Goal: Task Accomplishment & Management: Use online tool/utility

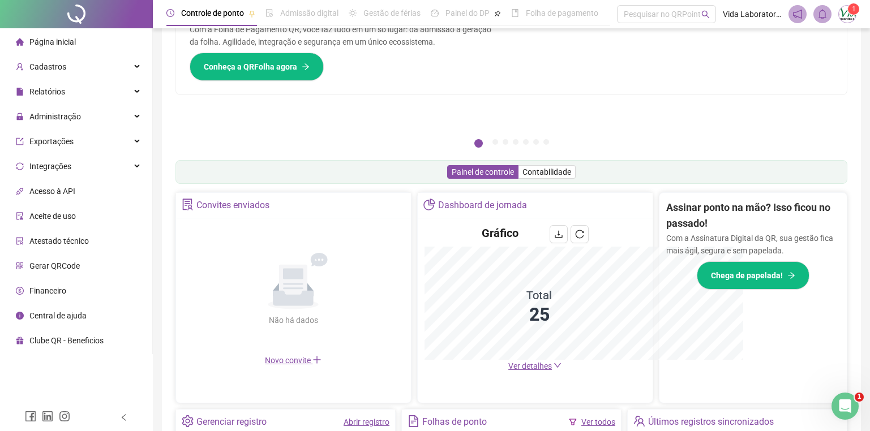
scroll to position [225, 0]
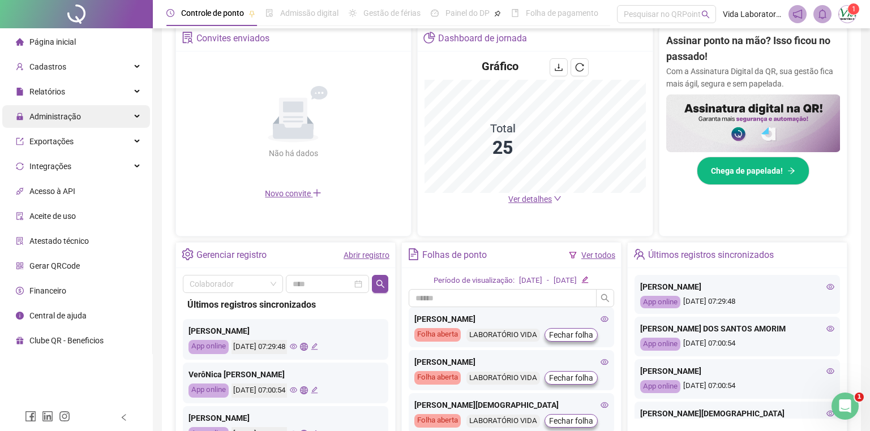
click at [132, 109] on div "Administração" at bounding box center [76, 116] width 148 height 23
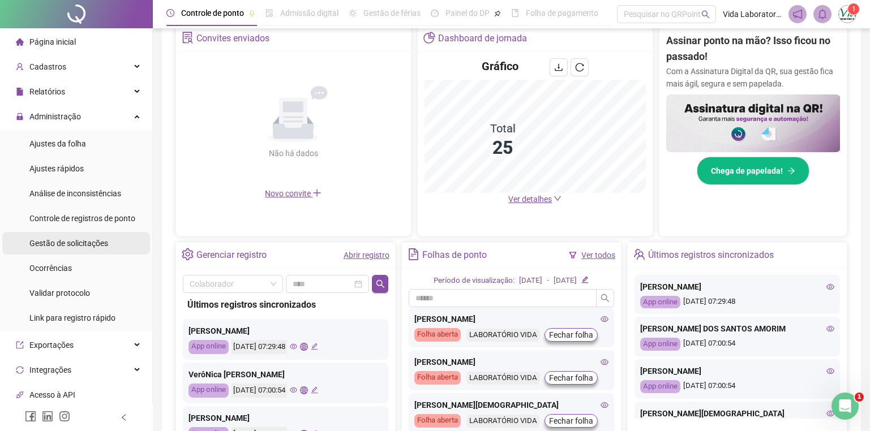
click at [78, 247] on span "Gestão de solicitações" at bounding box center [68, 243] width 79 height 9
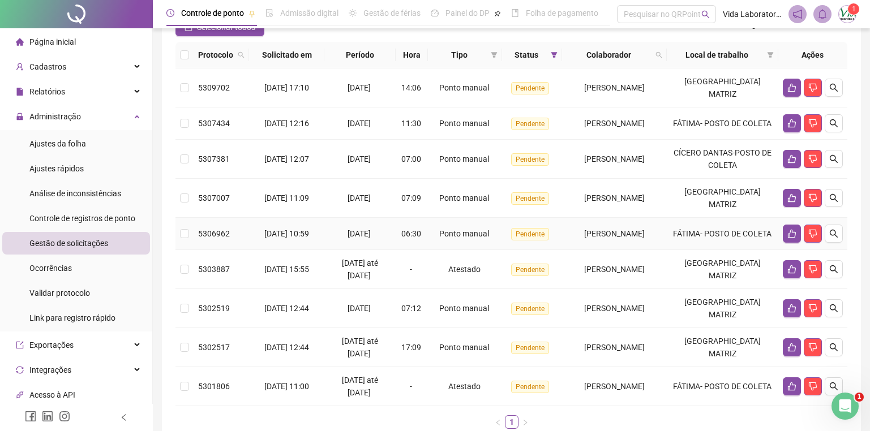
scroll to position [170, 0]
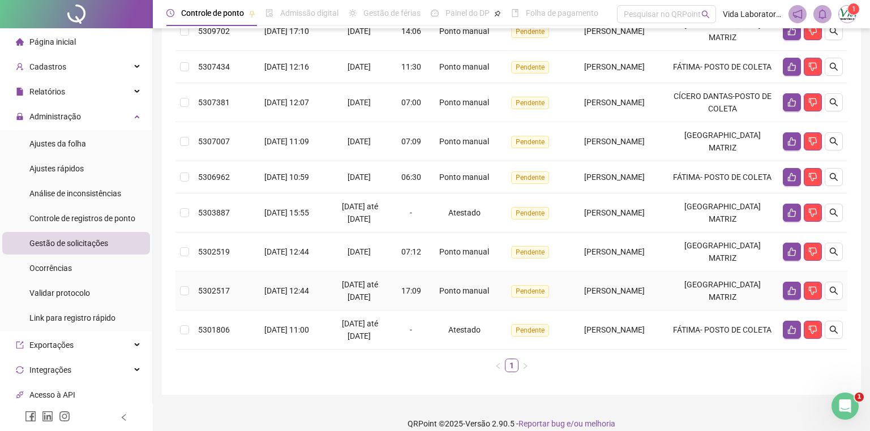
click at [201, 296] on span "5302517" at bounding box center [214, 290] width 32 height 9
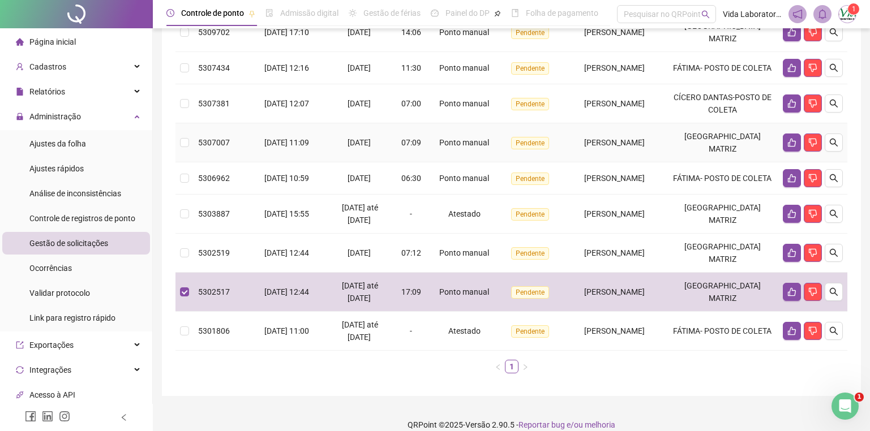
scroll to position [113, 0]
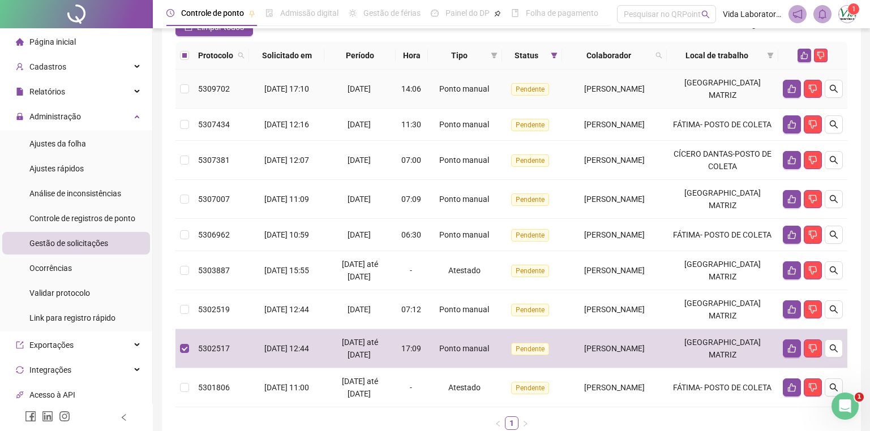
click at [217, 79] on td "5309702" at bounding box center [221, 89] width 55 height 39
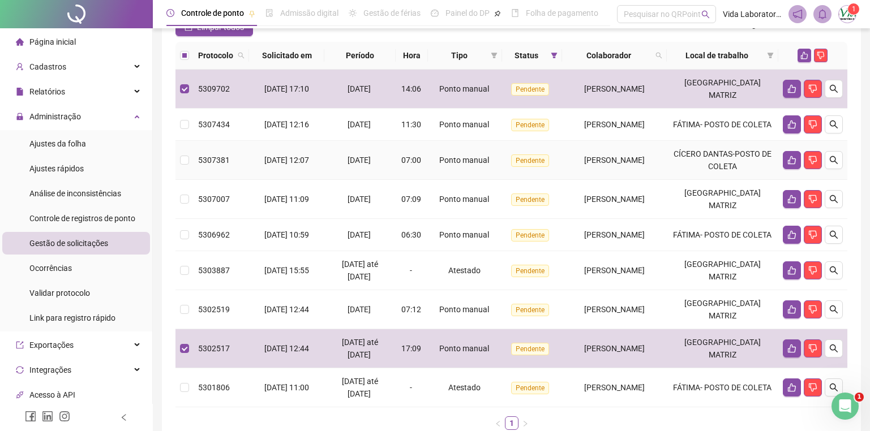
click at [211, 159] on td "5307381" at bounding box center [221, 160] width 55 height 39
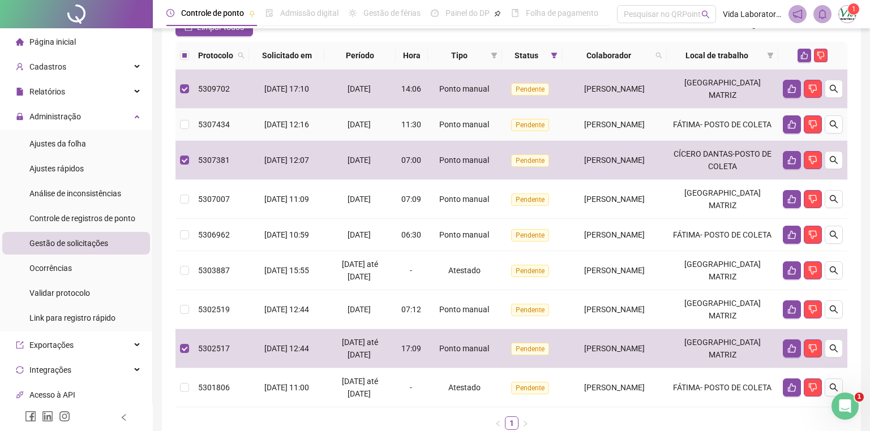
click at [212, 114] on td "5307434" at bounding box center [221, 125] width 55 height 32
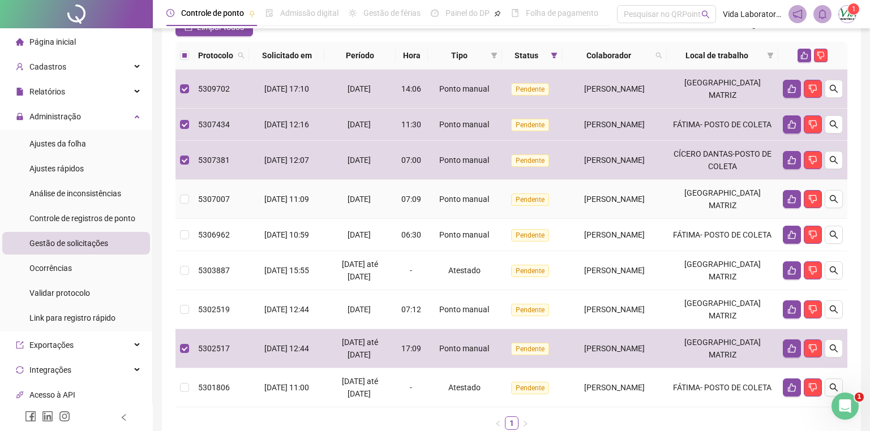
click at [206, 203] on span "5307007" at bounding box center [214, 199] width 32 height 9
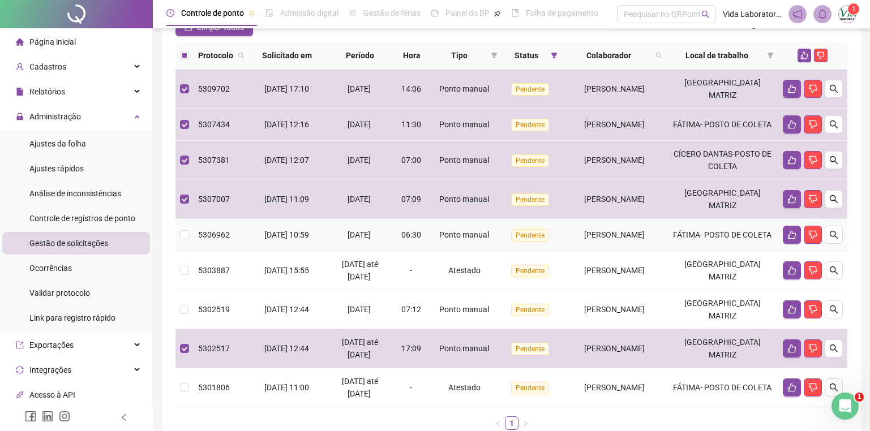
click at [207, 240] on span "5306962" at bounding box center [214, 234] width 32 height 9
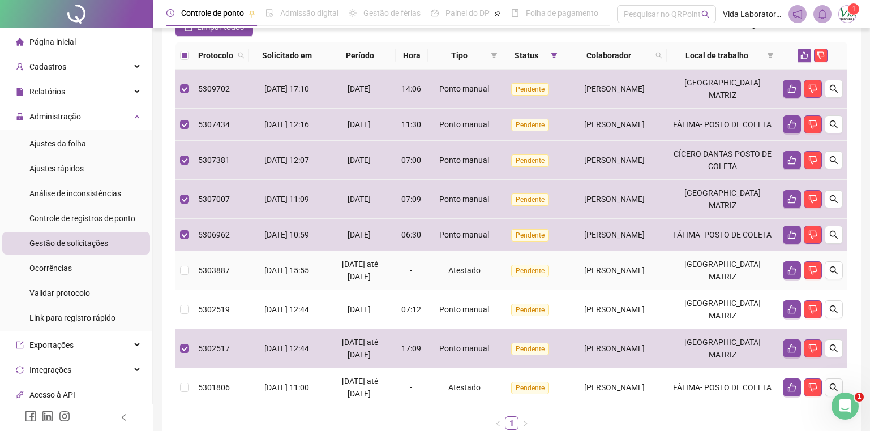
click at [209, 275] on span "5303887" at bounding box center [214, 270] width 32 height 9
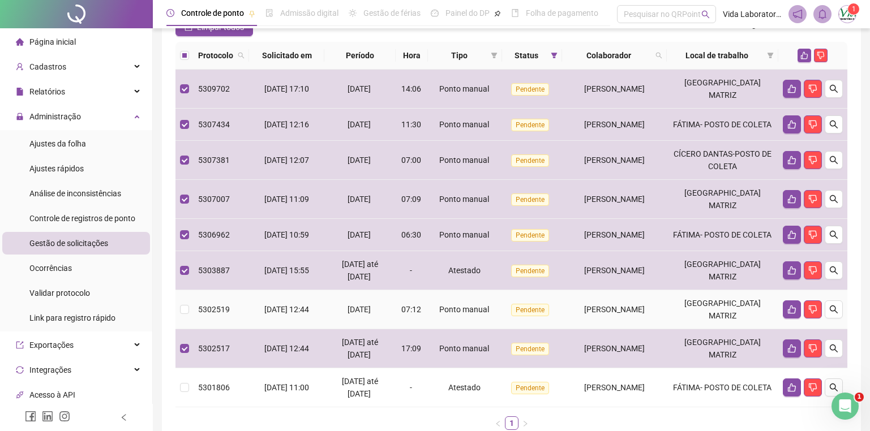
click at [208, 314] on span "5302519" at bounding box center [214, 309] width 32 height 9
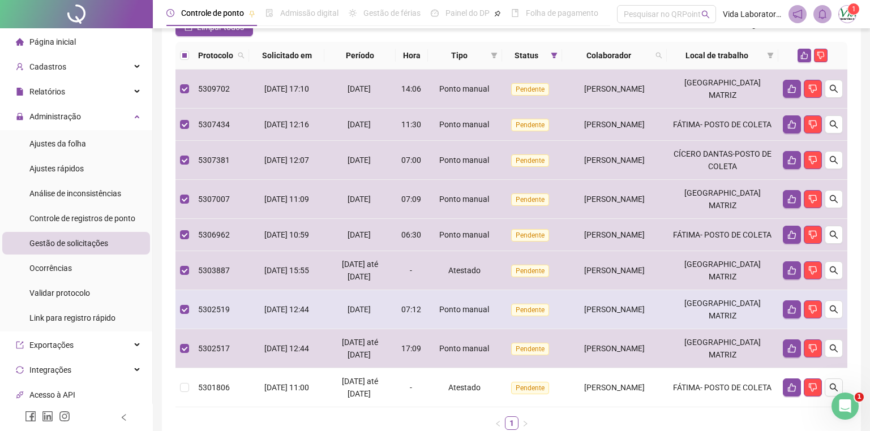
scroll to position [170, 0]
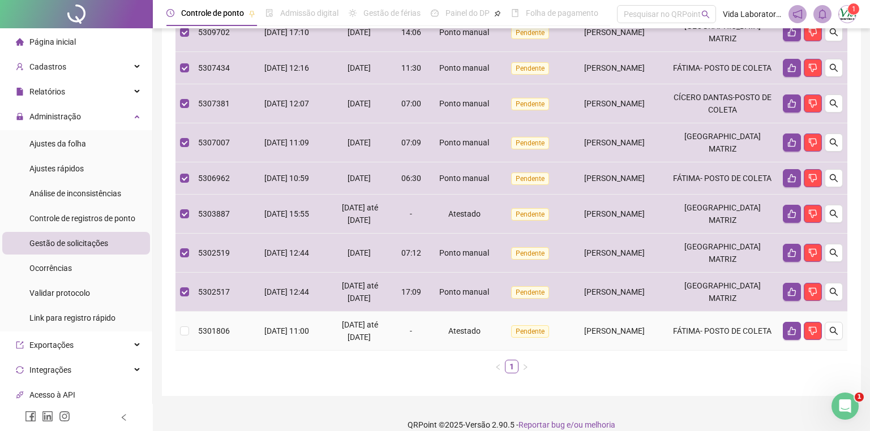
click at [215, 336] on span "5301806" at bounding box center [214, 331] width 32 height 9
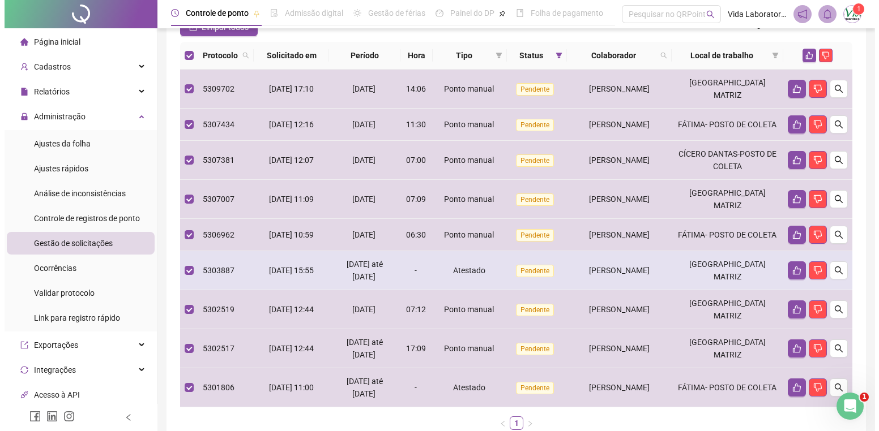
scroll to position [57, 0]
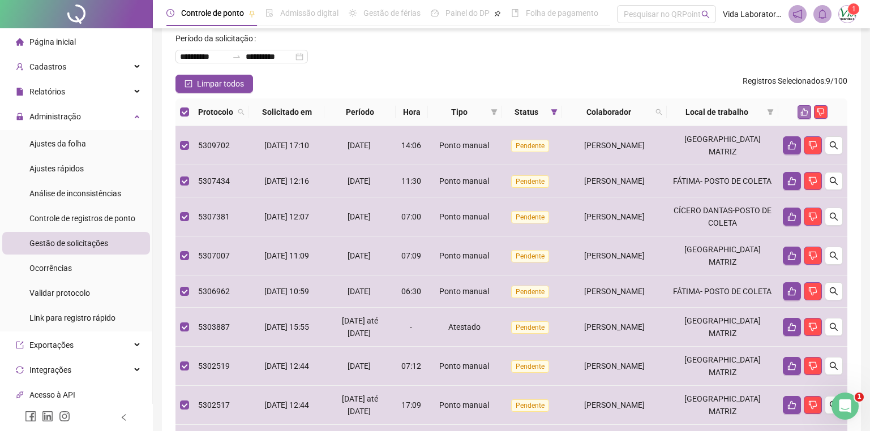
click at [801, 113] on icon "like" at bounding box center [805, 112] width 8 height 8
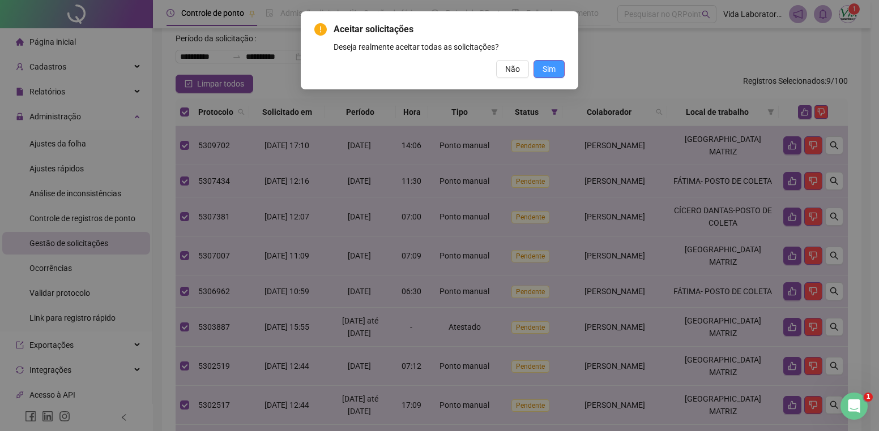
click at [546, 62] on button "Sim" at bounding box center [548, 69] width 31 height 18
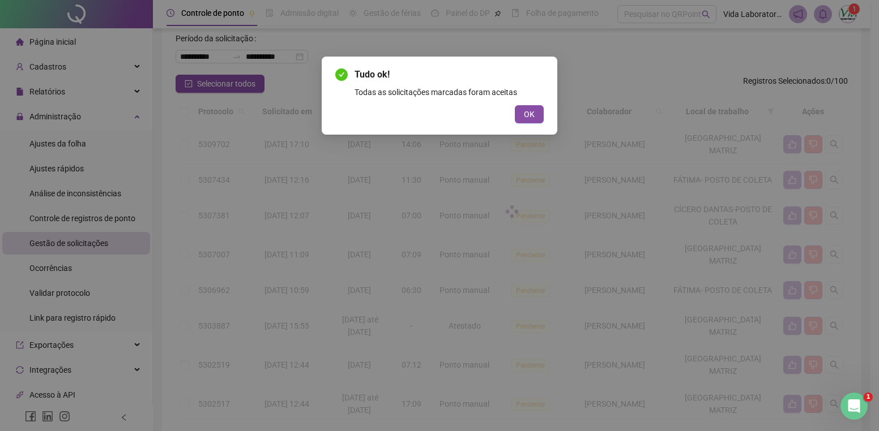
scroll to position [0, 0]
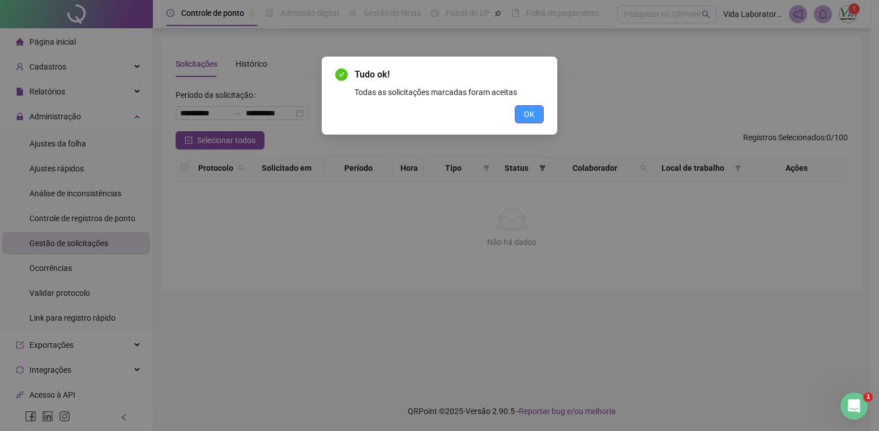
click at [535, 116] on button "OK" at bounding box center [529, 114] width 29 height 18
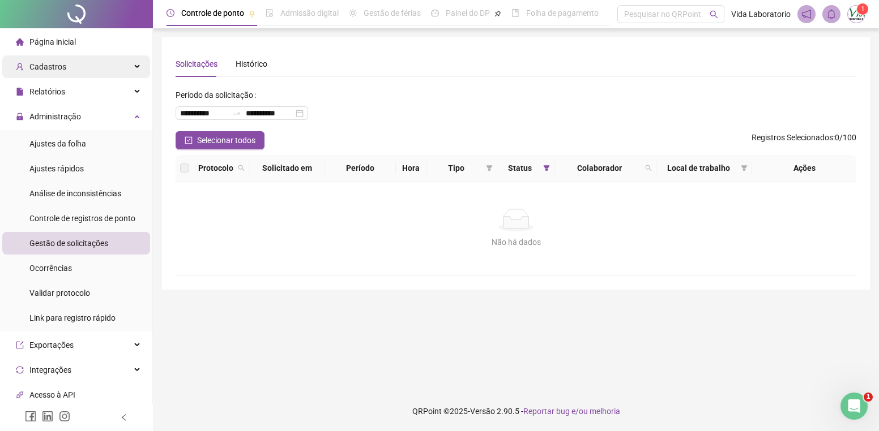
click at [132, 58] on div "Cadastros" at bounding box center [76, 66] width 148 height 23
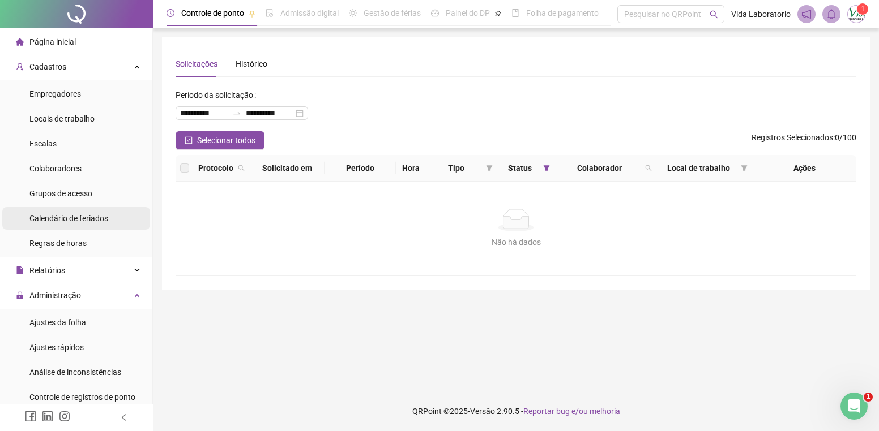
click at [77, 214] on span "Calendário de feriados" at bounding box center [68, 218] width 79 height 9
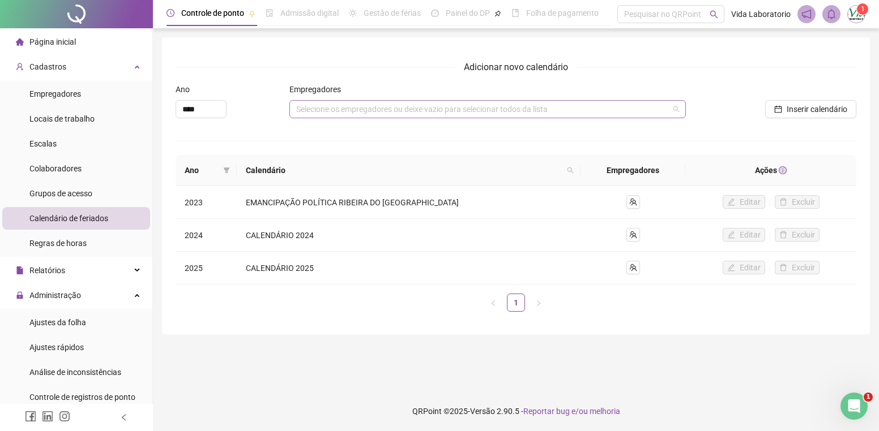
click at [328, 111] on div "Selecione os empregadores ou deixe vazio para selecionar todos da lista" at bounding box center [487, 109] width 396 height 18
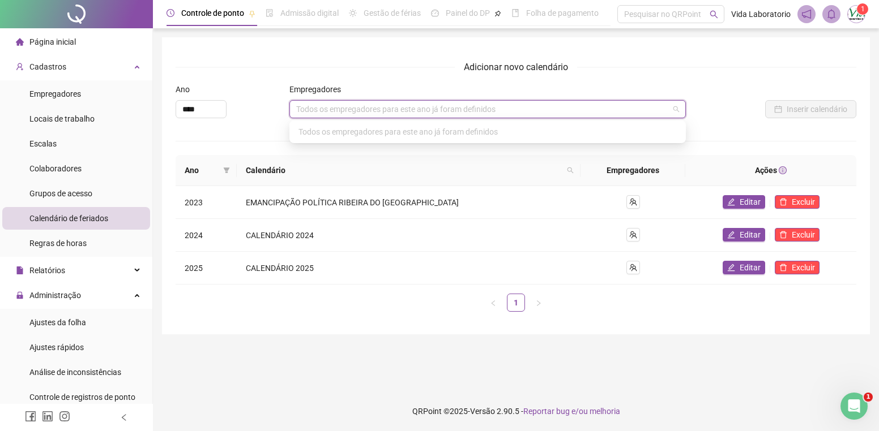
click at [383, 346] on main "Adicionar novo calendário Ano **** Empregadores Todos os empregadores para este…" at bounding box center [516, 209] width 708 height 345
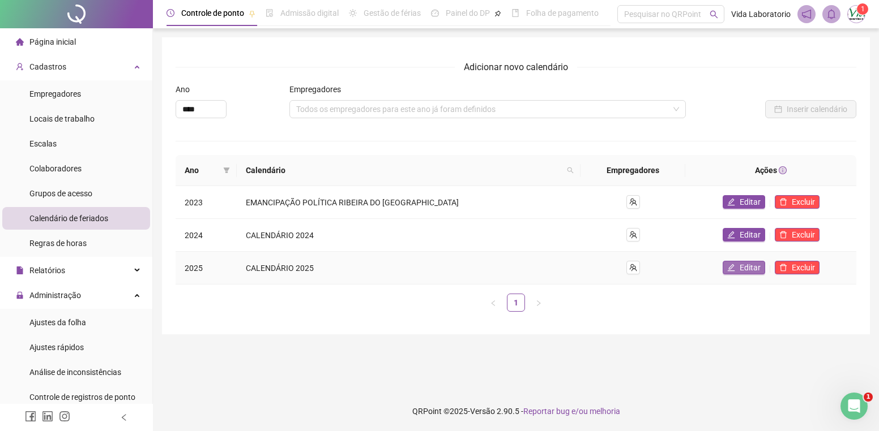
click at [739, 264] on span "Editar" at bounding box center [749, 268] width 21 height 12
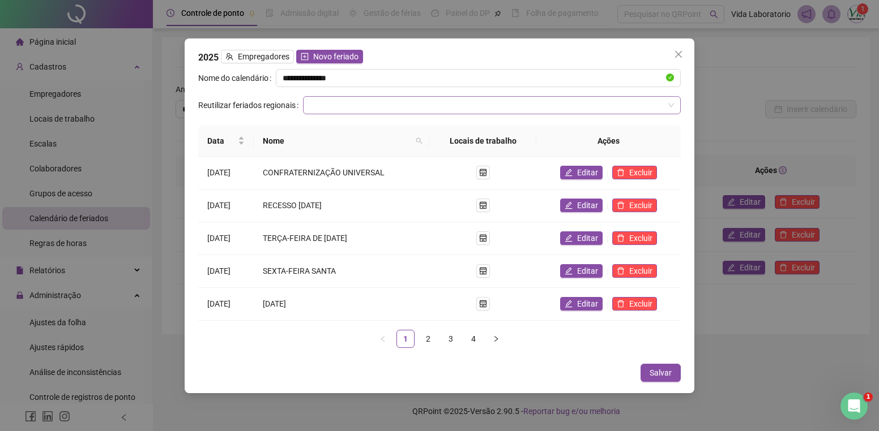
click at [365, 100] on input "search" at bounding box center [487, 105] width 354 height 17
click at [333, 57] on span "Novo feriado" at bounding box center [335, 56] width 45 height 12
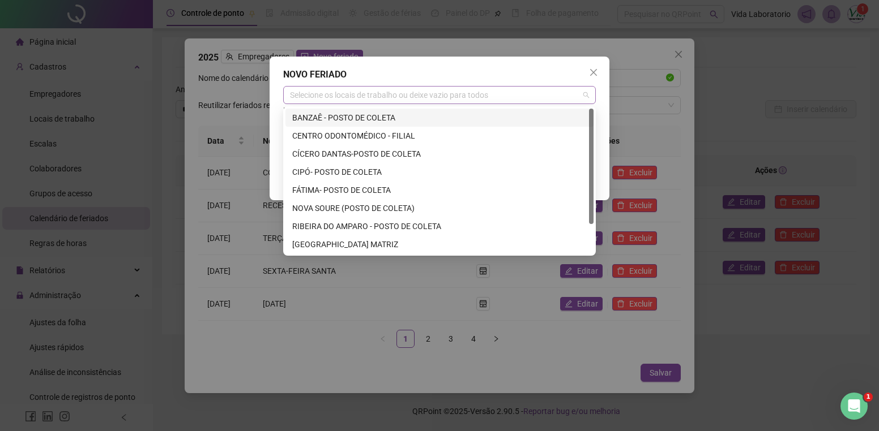
click at [417, 90] on div "Selecione os locais de trabalho ou deixe vazio para todos" at bounding box center [439, 95] width 313 height 18
click at [316, 152] on div "CÍCERO DANTAS-POSTO DE COLETA" at bounding box center [439, 154] width 294 height 12
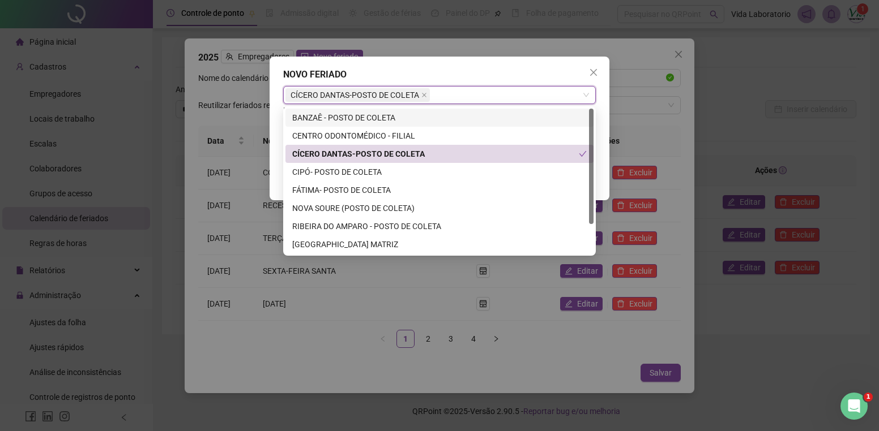
click at [478, 65] on div "**********" at bounding box center [440, 129] width 340 height 144
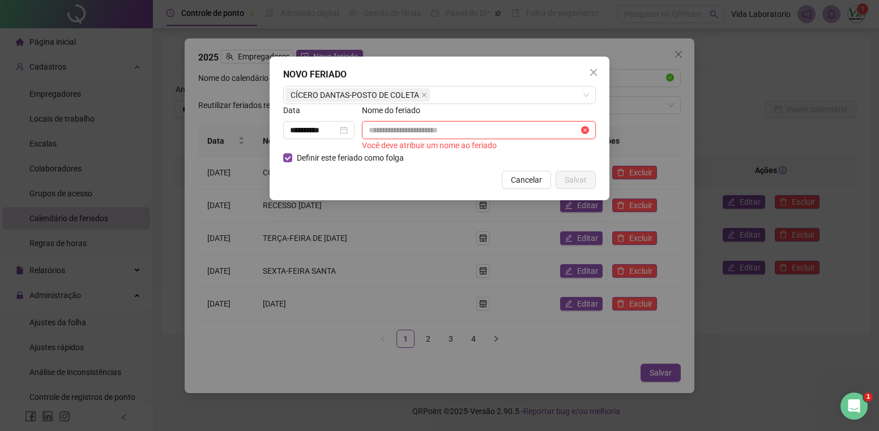
click at [401, 132] on input "text" at bounding box center [474, 130] width 210 height 12
click at [313, 125] on input "**********" at bounding box center [314, 130] width 48 height 12
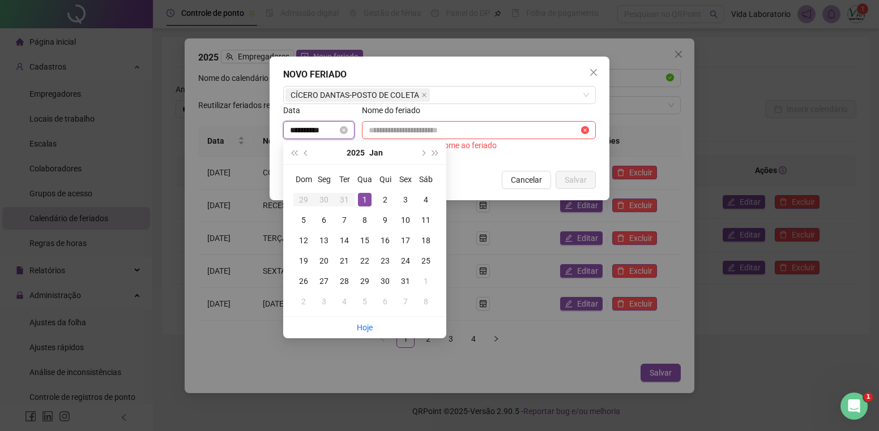
click at [313, 124] on input "**********" at bounding box center [314, 130] width 48 height 12
click at [426, 152] on button "next-year" at bounding box center [422, 153] width 12 height 23
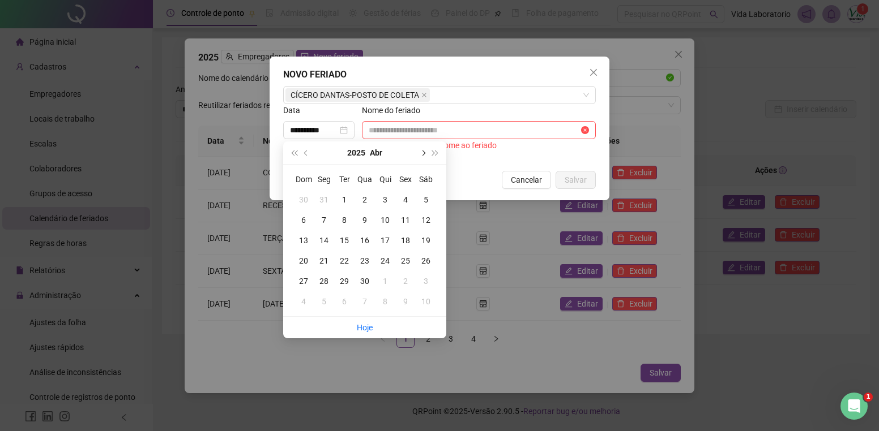
click at [426, 152] on button "next-year" at bounding box center [422, 153] width 12 height 23
type input "**********"
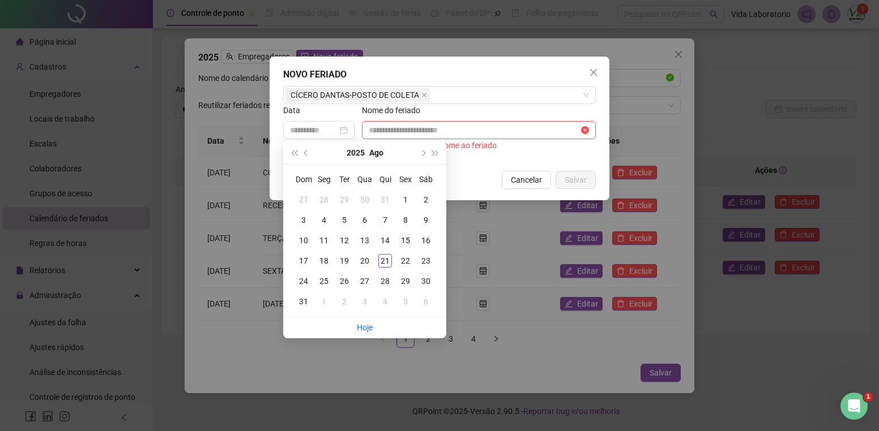
click at [409, 236] on div "15" at bounding box center [406, 241] width 14 height 14
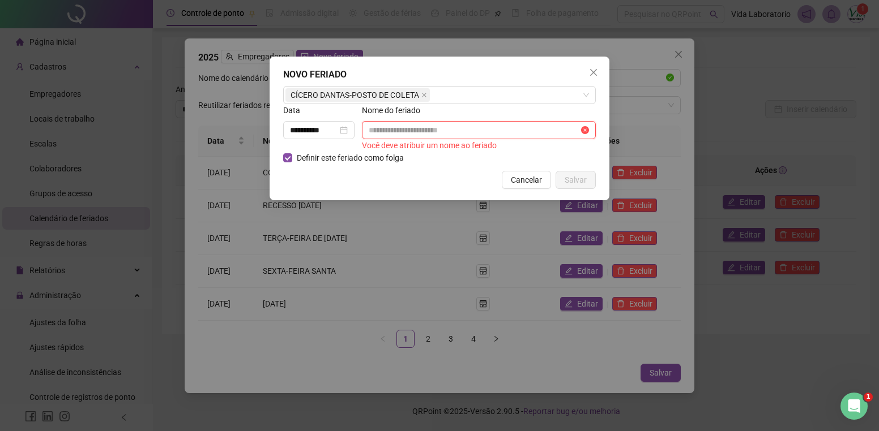
click at [406, 132] on input "text" at bounding box center [474, 130] width 210 height 12
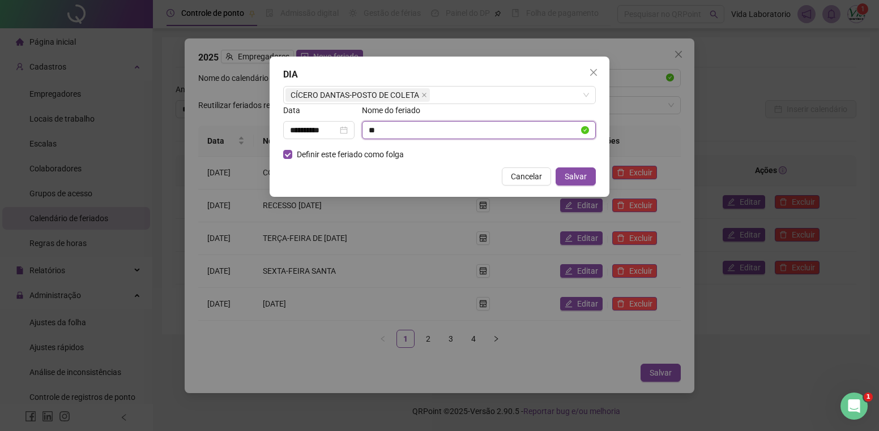
type input "*"
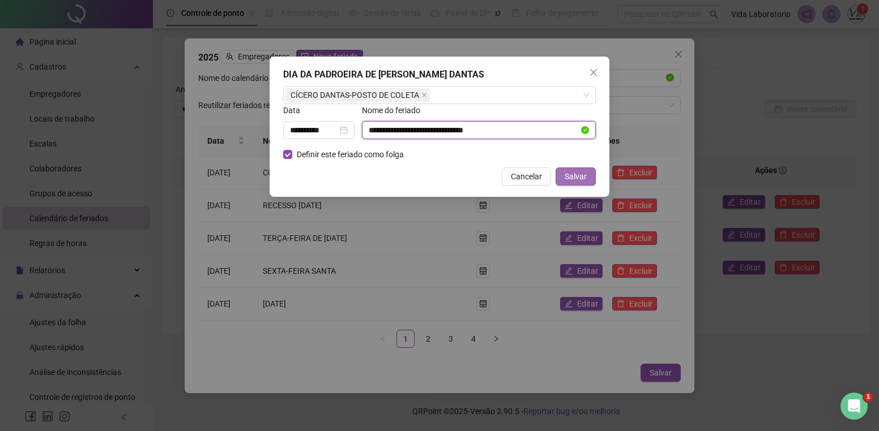
type input "**********"
click at [571, 178] on span "Salvar" at bounding box center [576, 176] width 22 height 12
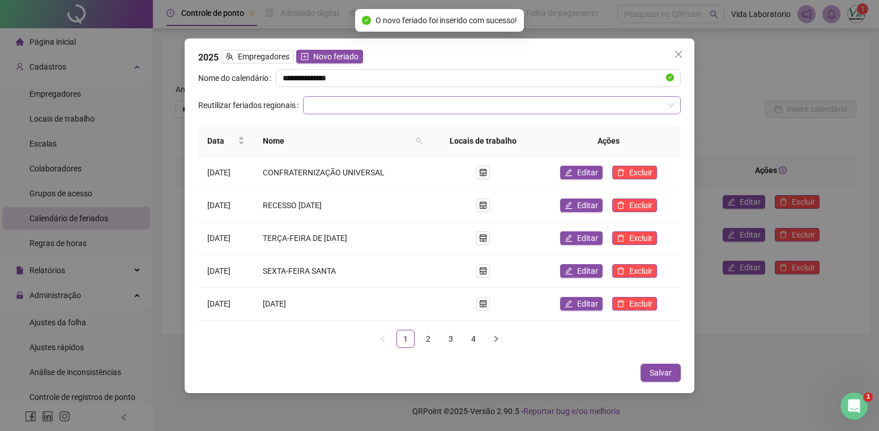
click at [348, 104] on input "search" at bounding box center [487, 105] width 354 height 17
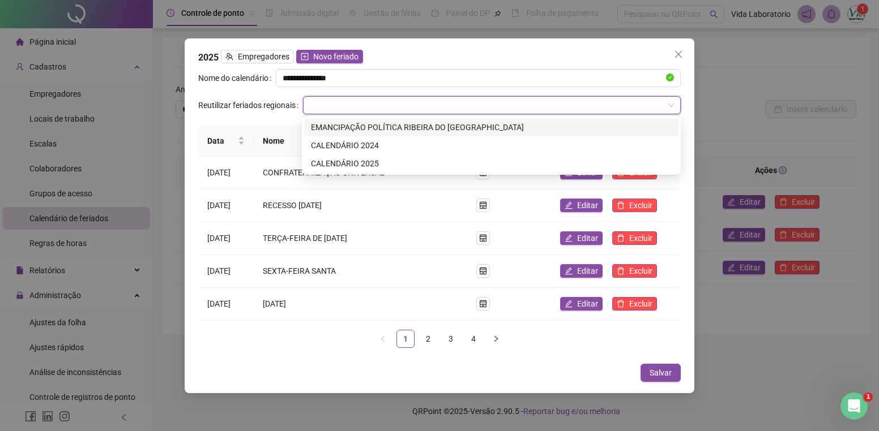
click at [234, 95] on div "Nome do calendário" at bounding box center [237, 82] width 78 height 27
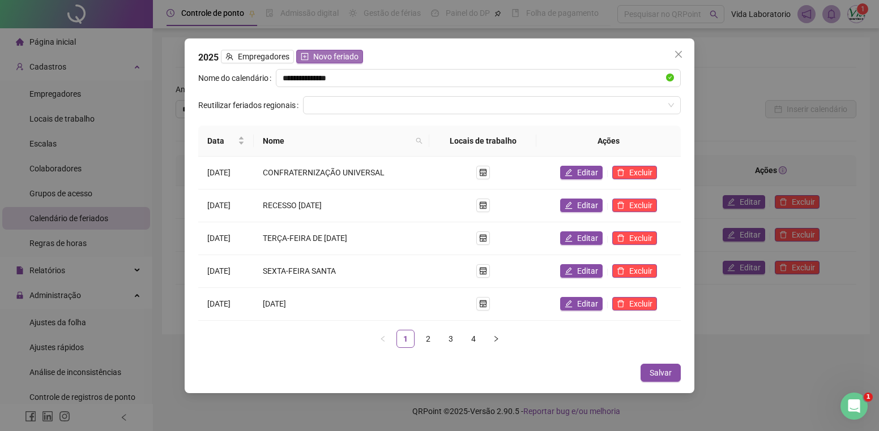
click at [335, 56] on span "Novo feriado" at bounding box center [335, 56] width 45 height 12
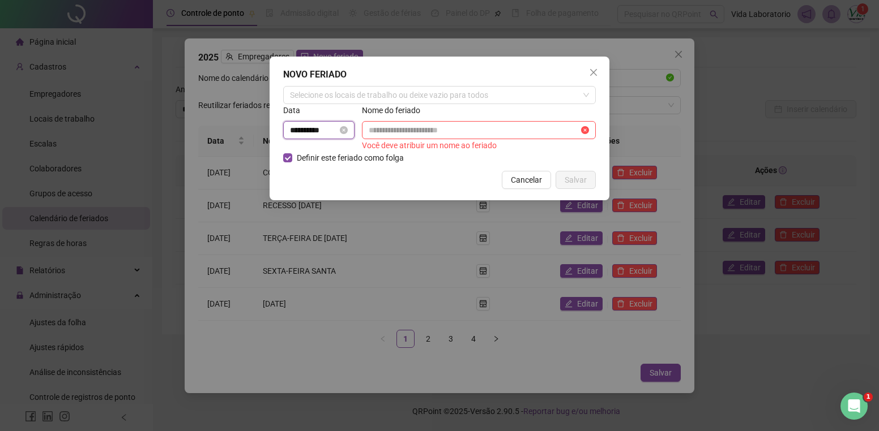
click at [326, 131] on input "**********" at bounding box center [314, 130] width 48 height 12
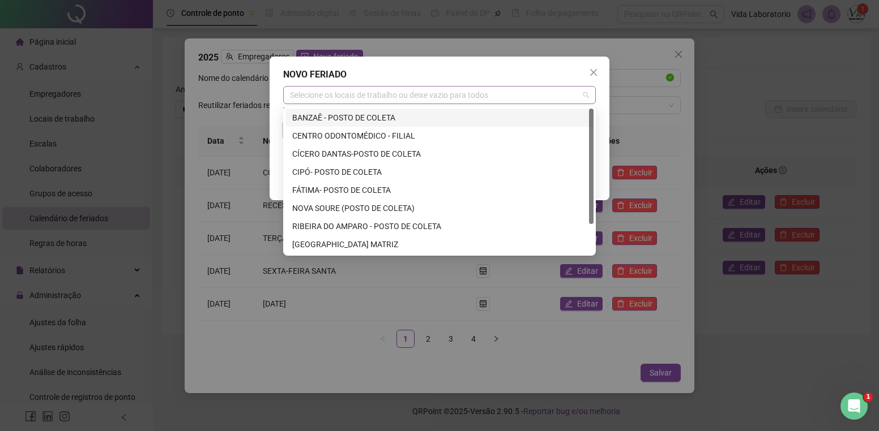
click at [412, 97] on div "Selecione os locais de trabalho ou deixe vazio para todos" at bounding box center [439, 95] width 313 height 18
click at [313, 153] on div "CÍCERO DANTAS-POSTO DE COLETA" at bounding box center [439, 154] width 294 height 12
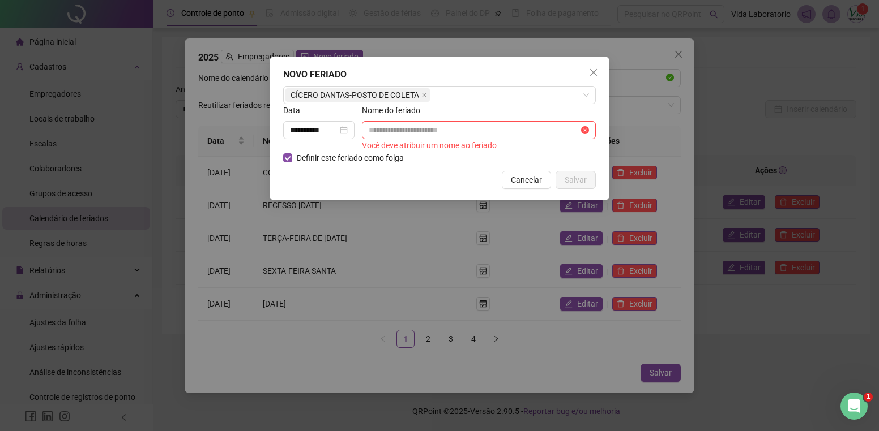
click at [634, 57] on div "**********" at bounding box center [439, 215] width 879 height 431
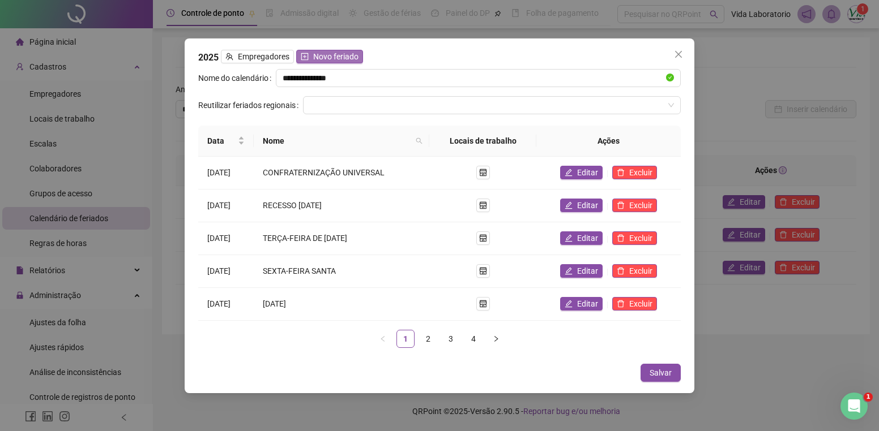
click at [334, 57] on span "Novo feriado" at bounding box center [335, 56] width 45 height 12
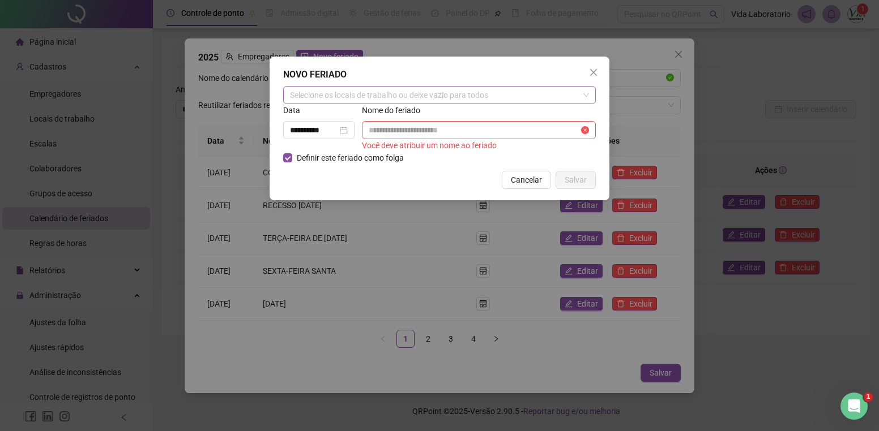
click at [373, 93] on div "Selecione os locais de trabalho ou deixe vazio para todos" at bounding box center [439, 95] width 313 height 18
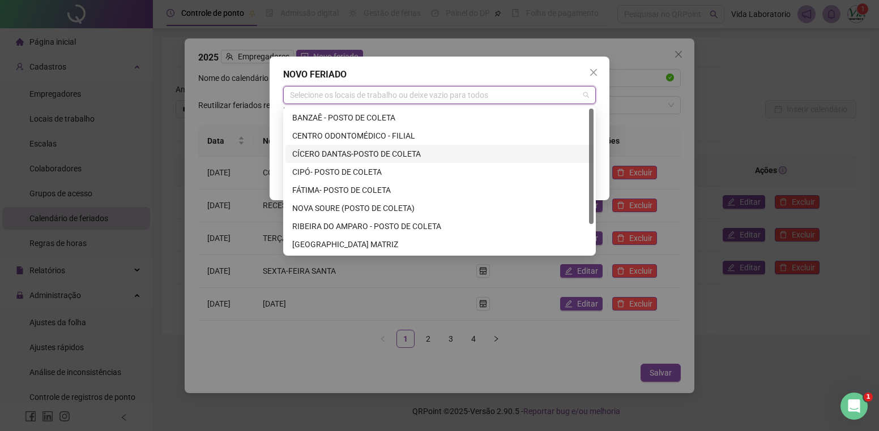
click at [339, 155] on div "CÍCERO DANTAS-POSTO DE COLETA" at bounding box center [439, 154] width 294 height 12
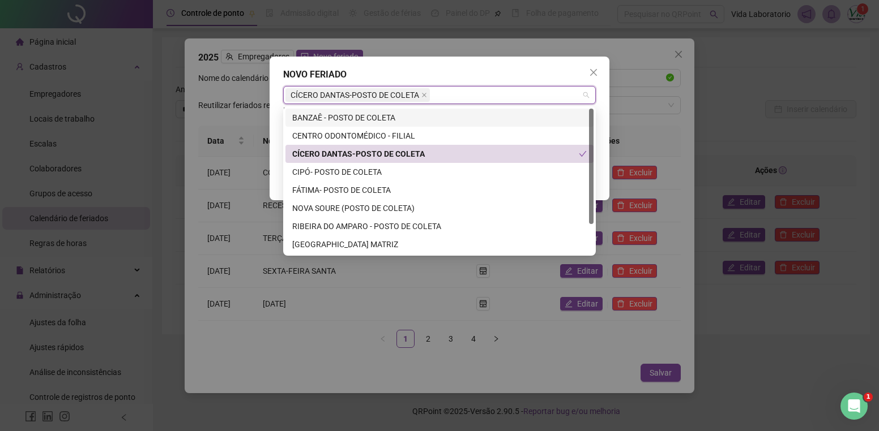
click at [427, 70] on div "NOVO FERIADO" at bounding box center [439, 75] width 313 height 14
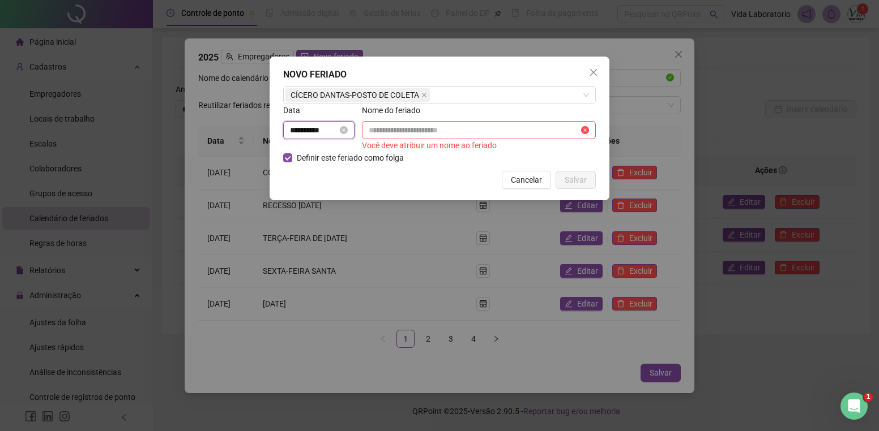
click at [301, 125] on input "**********" at bounding box center [314, 130] width 48 height 12
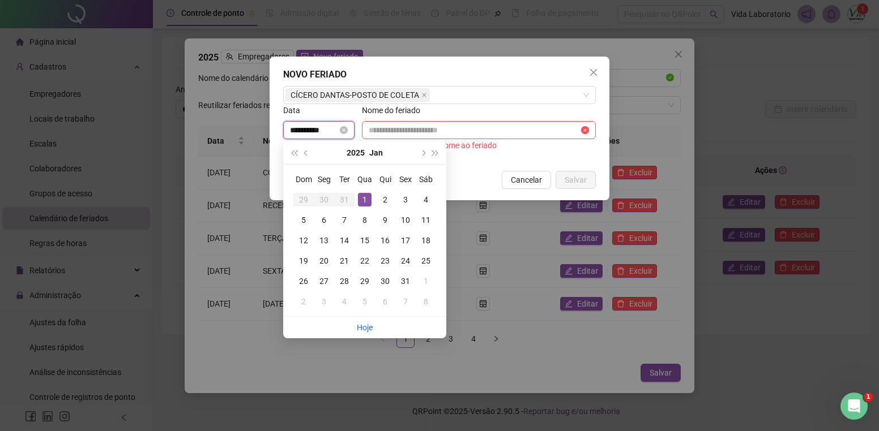
click at [301, 125] on input "**********" at bounding box center [314, 130] width 48 height 12
click at [301, 124] on input "**********" at bounding box center [314, 130] width 48 height 12
click at [422, 152] on span "next-year" at bounding box center [423, 153] width 6 height 6
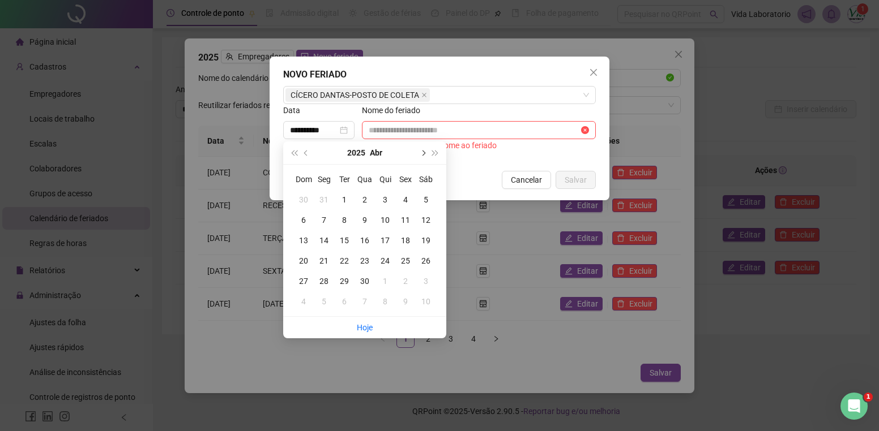
click at [422, 152] on span "next-year" at bounding box center [423, 153] width 6 height 6
click at [422, 153] on span "next-year" at bounding box center [423, 153] width 6 height 6
type input "**********"
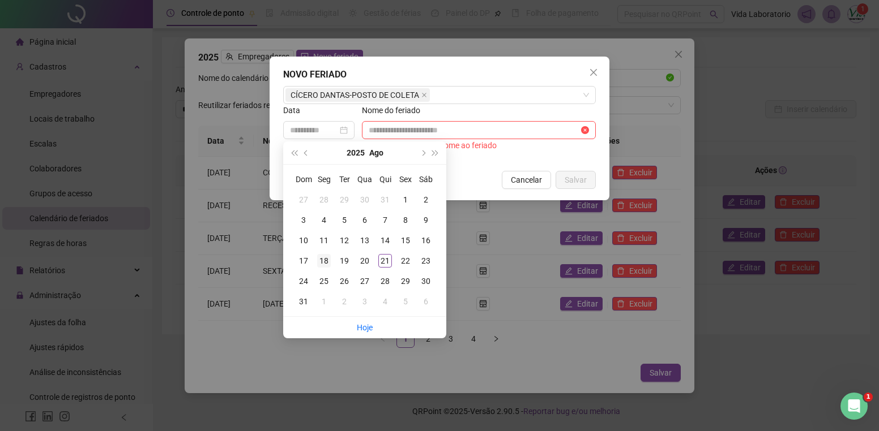
click at [323, 263] on div "18" at bounding box center [324, 261] width 14 height 14
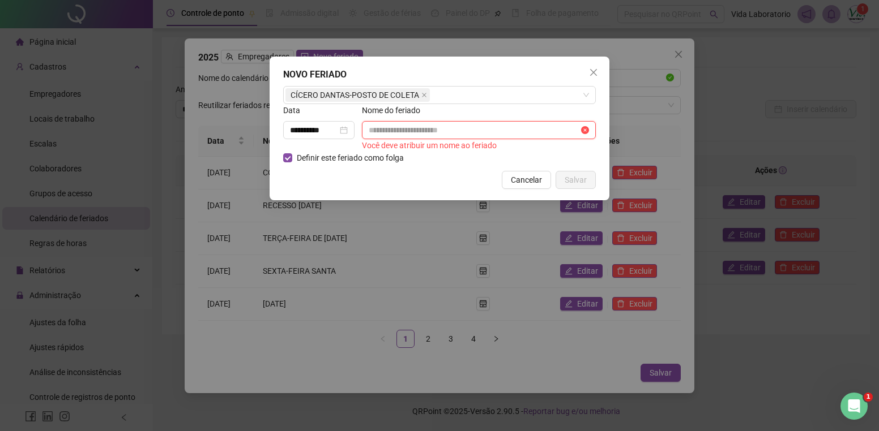
click at [413, 132] on input "text" at bounding box center [474, 130] width 210 height 12
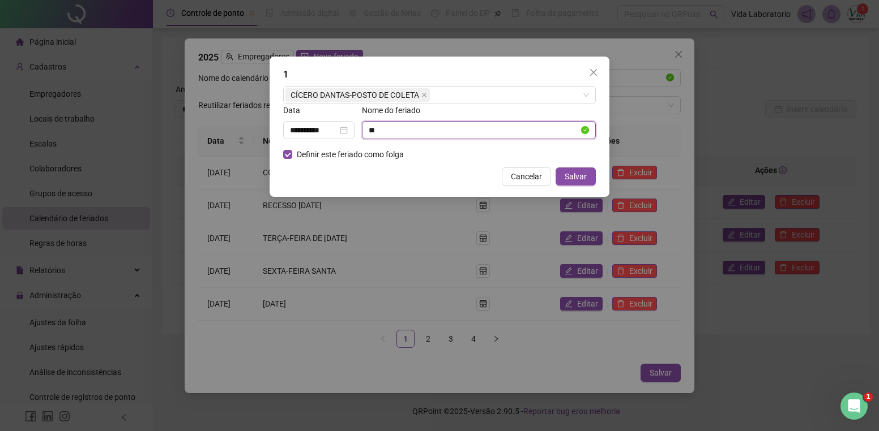
type input "*"
type input "**********"
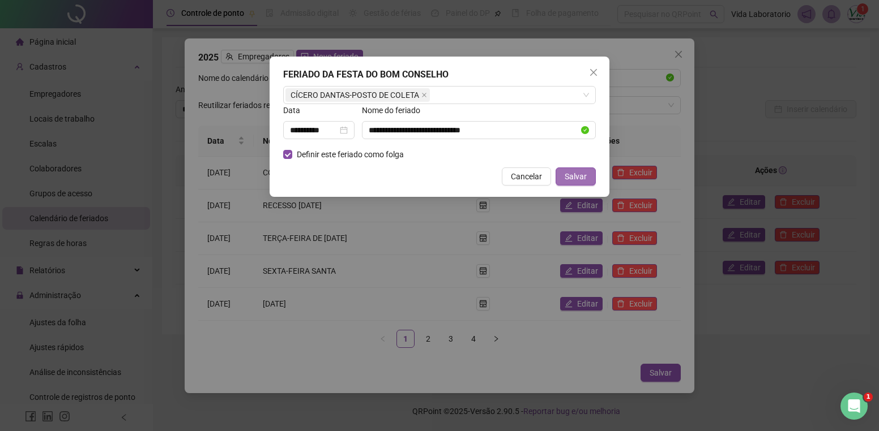
click at [574, 174] on span "Salvar" at bounding box center [576, 176] width 22 height 12
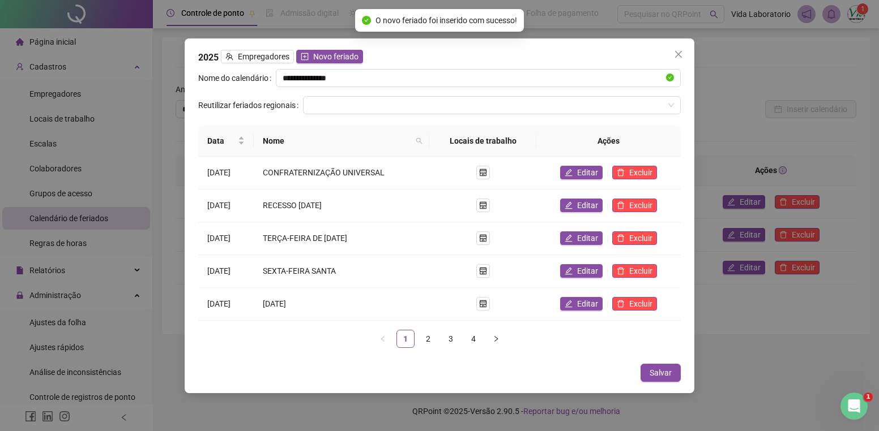
click at [655, 362] on div "**********" at bounding box center [440, 216] width 510 height 355
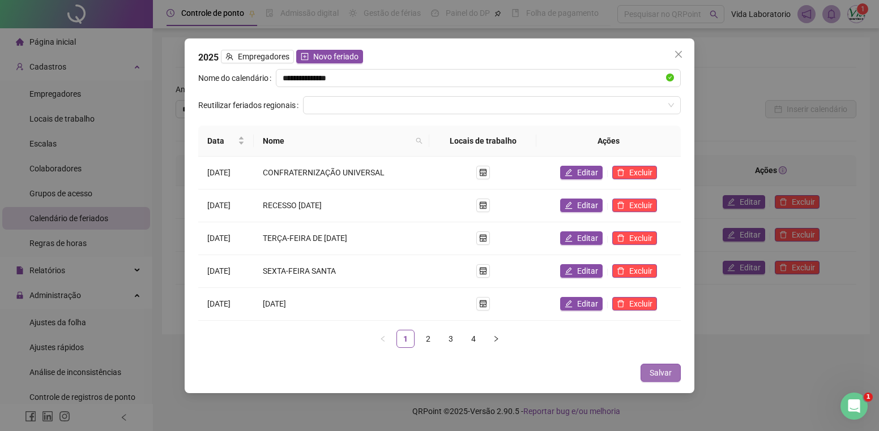
click at [655, 375] on span "Salvar" at bounding box center [660, 373] width 22 height 12
click at [672, 376] on button "Salvar" at bounding box center [660, 373] width 40 height 18
click at [666, 373] on span "Salvar" at bounding box center [660, 373] width 22 height 12
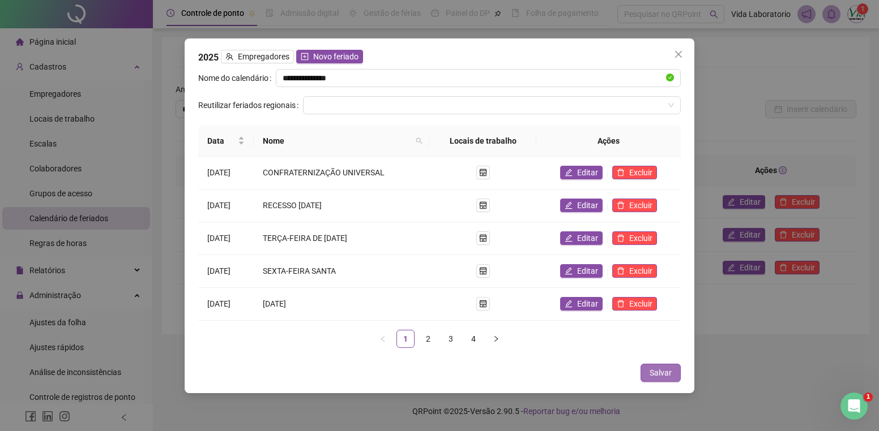
click at [658, 373] on span "Salvar" at bounding box center [660, 373] width 22 height 12
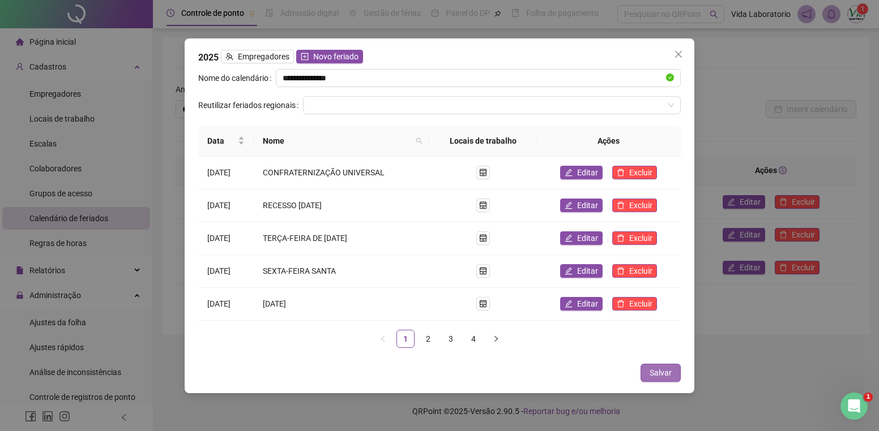
click at [658, 373] on span "Salvar" at bounding box center [660, 373] width 22 height 12
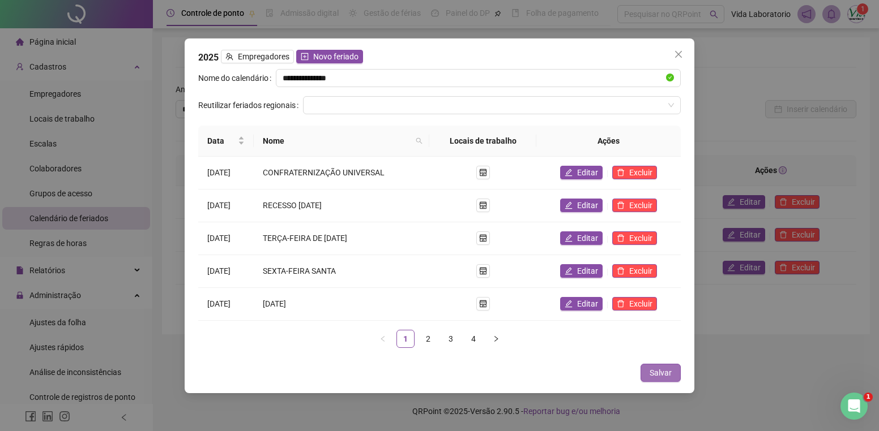
click at [658, 373] on span "Salvar" at bounding box center [660, 373] width 22 height 12
click at [678, 52] on icon "close" at bounding box center [678, 54] width 9 height 9
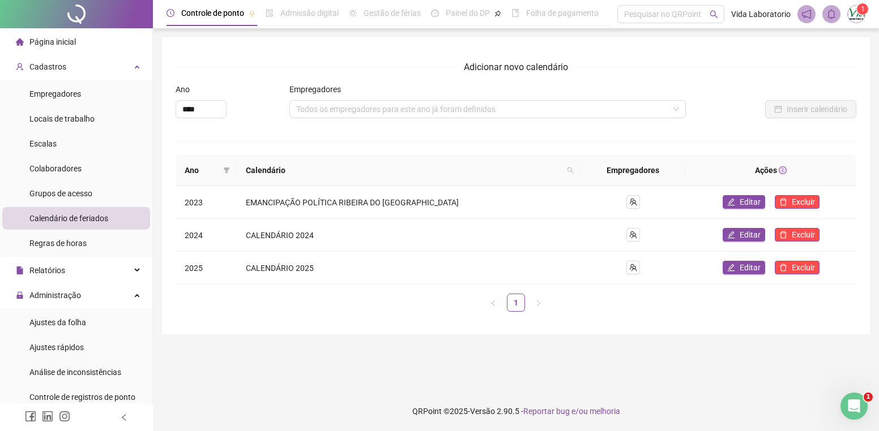
click at [58, 36] on div "Página inicial" at bounding box center [46, 42] width 60 height 23
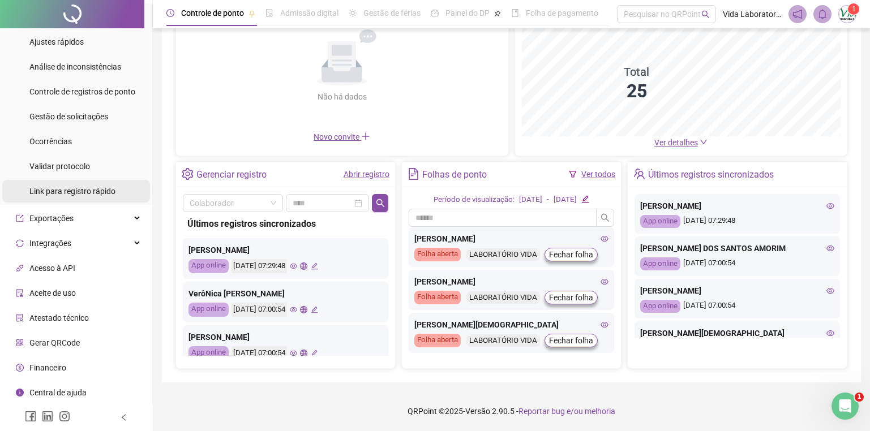
scroll to position [193, 0]
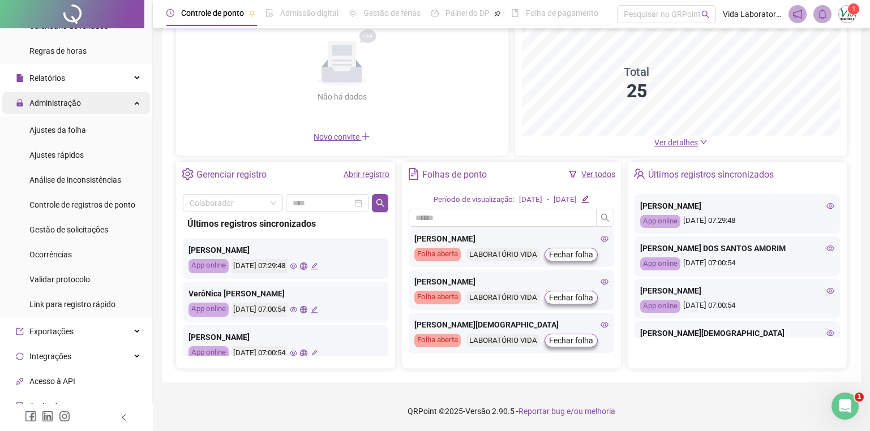
click at [132, 105] on div "Administração" at bounding box center [76, 103] width 148 height 23
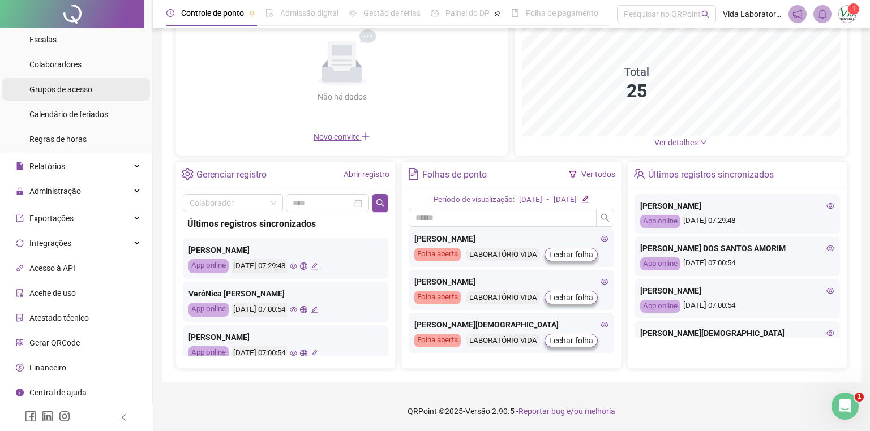
scroll to position [102, 0]
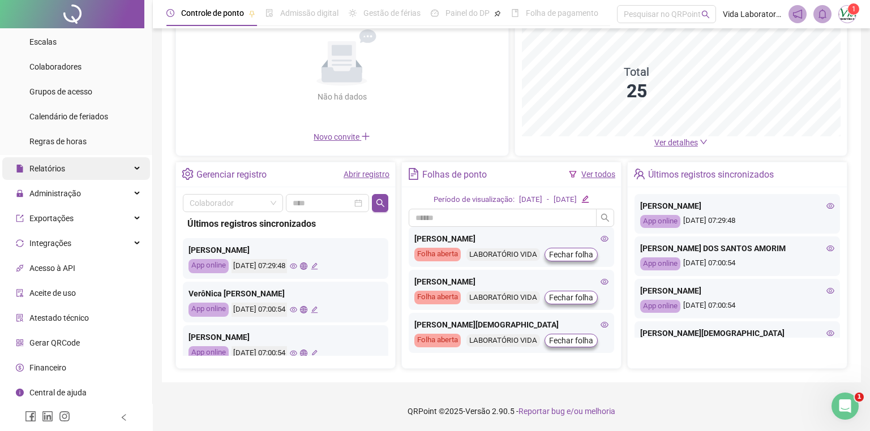
click at [135, 169] on icon at bounding box center [138, 169] width 6 height 0
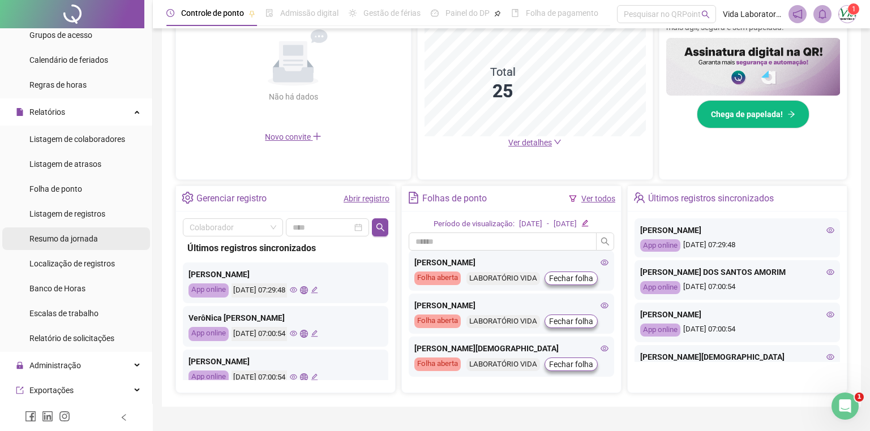
scroll to position [272, 0]
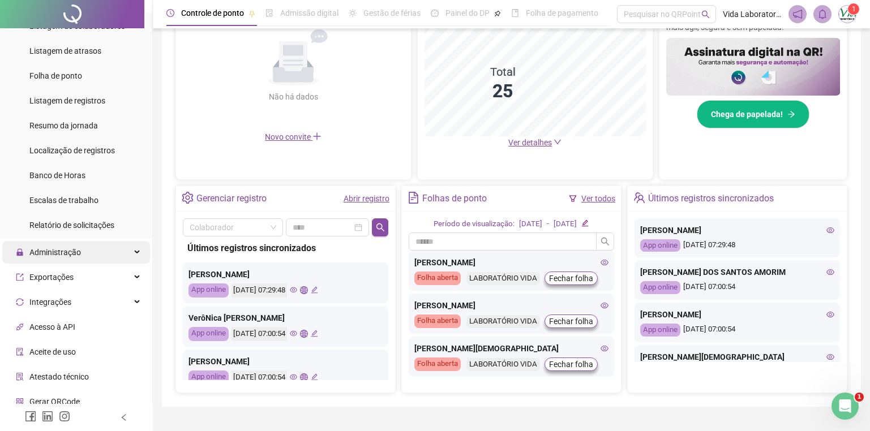
click at [123, 244] on div "Administração" at bounding box center [76, 252] width 148 height 23
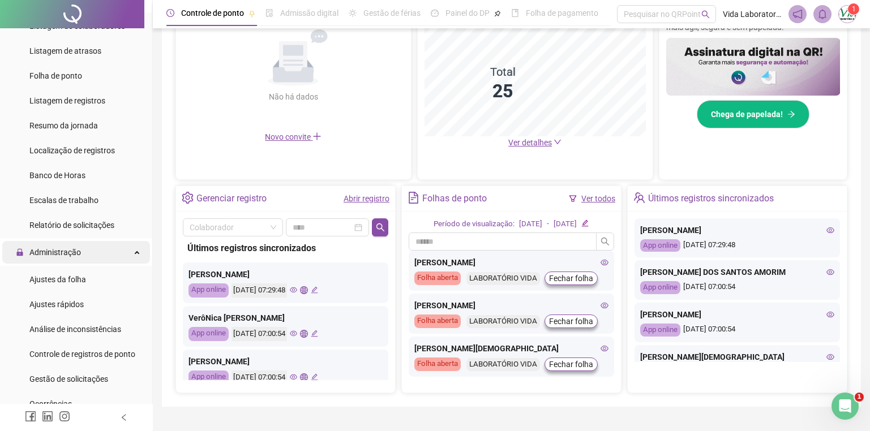
scroll to position [328, 0]
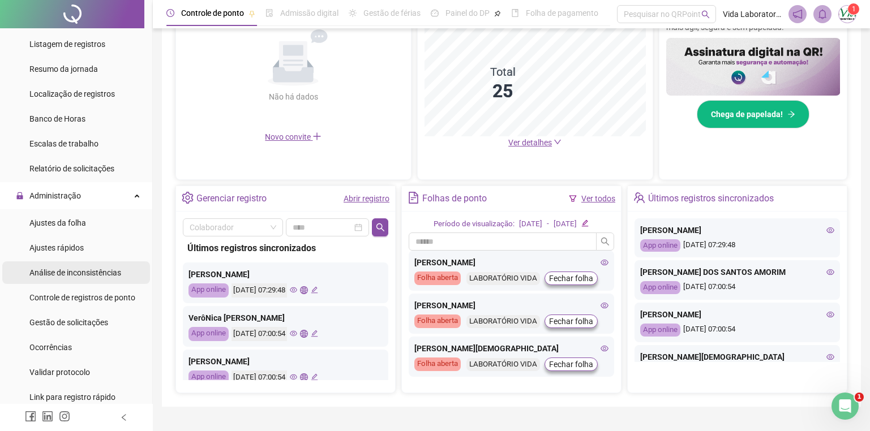
click at [84, 271] on span "Análise de inconsistências" at bounding box center [75, 272] width 92 height 9
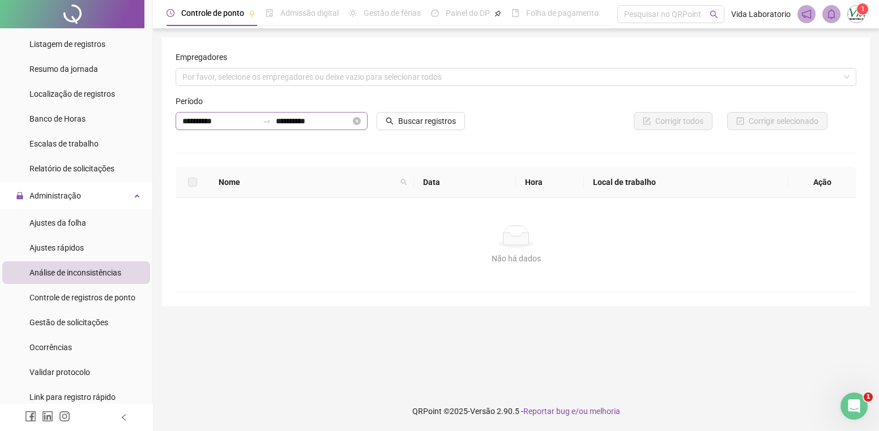
click at [358, 117] on div "**********" at bounding box center [272, 121] width 192 height 18
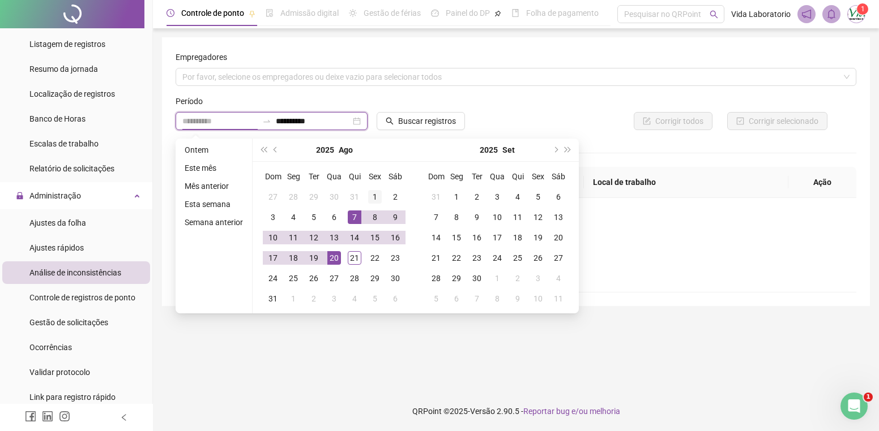
type input "**********"
click at [375, 198] on div "1" at bounding box center [375, 197] width 14 height 14
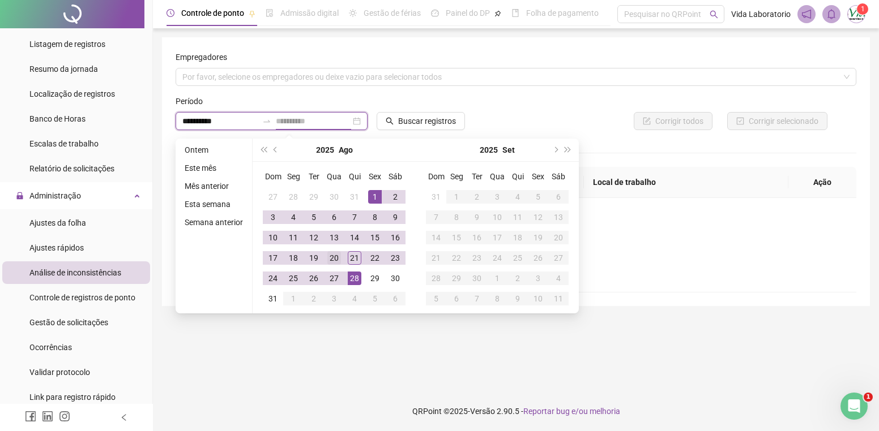
type input "**********"
click at [337, 260] on div "20" at bounding box center [334, 258] width 14 height 14
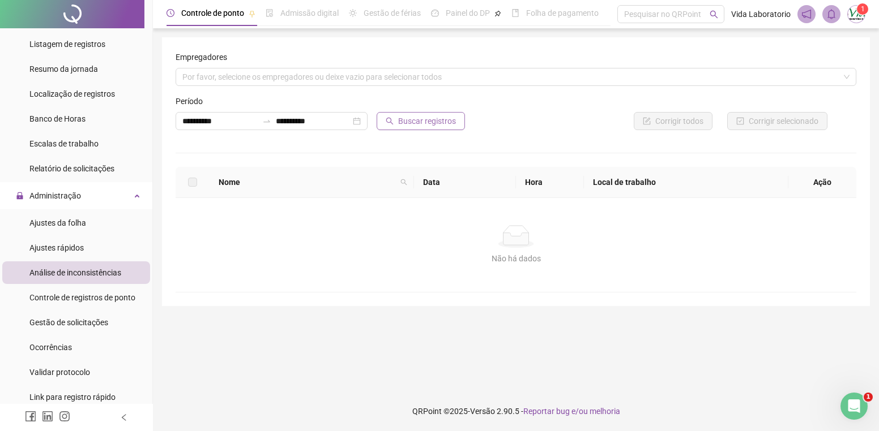
click at [434, 124] on span "Buscar registros" at bounding box center [427, 121] width 58 height 12
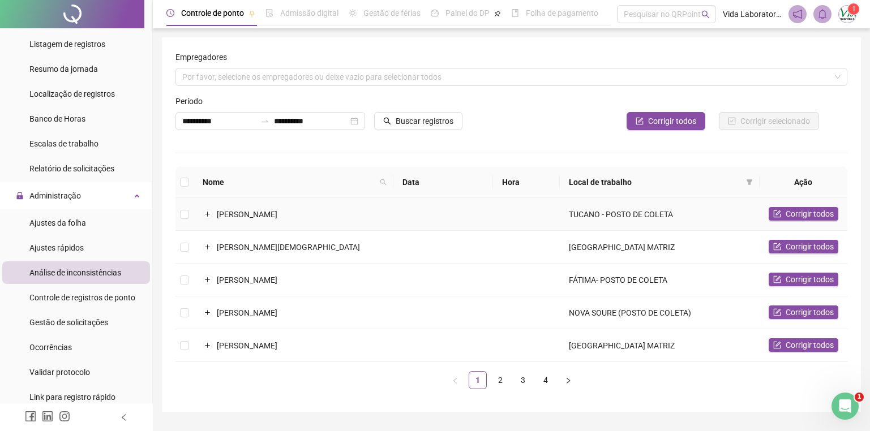
scroll to position [29, 0]
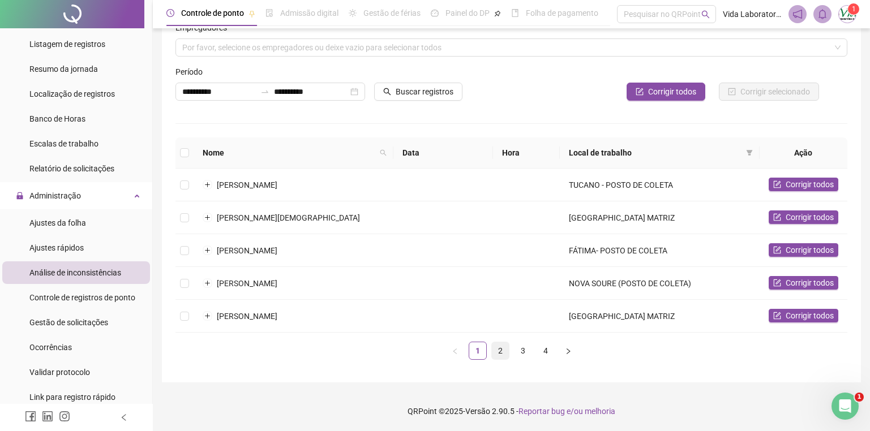
click at [502, 346] on link "2" at bounding box center [500, 351] width 17 height 17
drag, startPoint x: 521, startPoint y: 347, endPoint x: 508, endPoint y: 347, distance: 13.6
click at [520, 347] on link "3" at bounding box center [523, 351] width 17 height 17
click at [482, 347] on link "1" at bounding box center [477, 351] width 17 height 17
click at [503, 351] on link "2" at bounding box center [500, 351] width 17 height 17
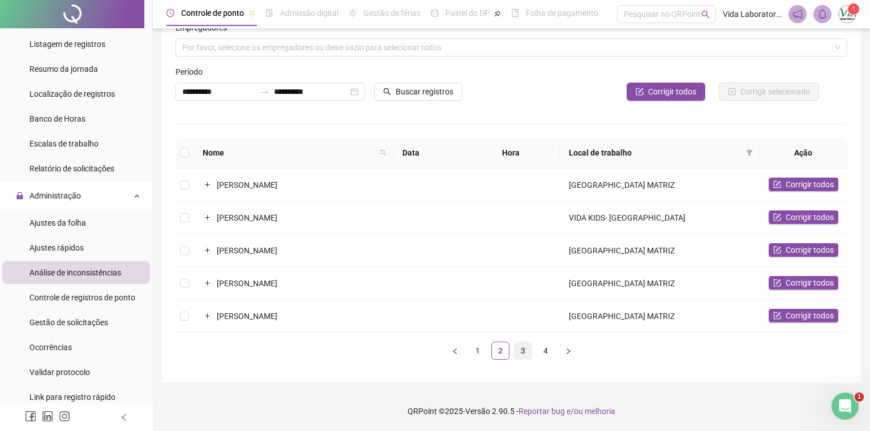
click at [518, 347] on link "3" at bounding box center [523, 351] width 17 height 17
drag, startPoint x: 541, startPoint y: 347, endPoint x: 547, endPoint y: 377, distance: 30.6
click at [541, 348] on link "4" at bounding box center [545, 351] width 17 height 17
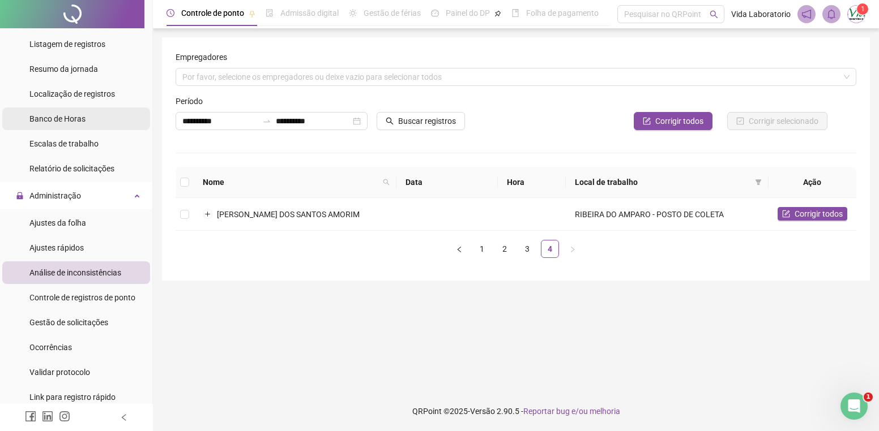
scroll to position [272, 0]
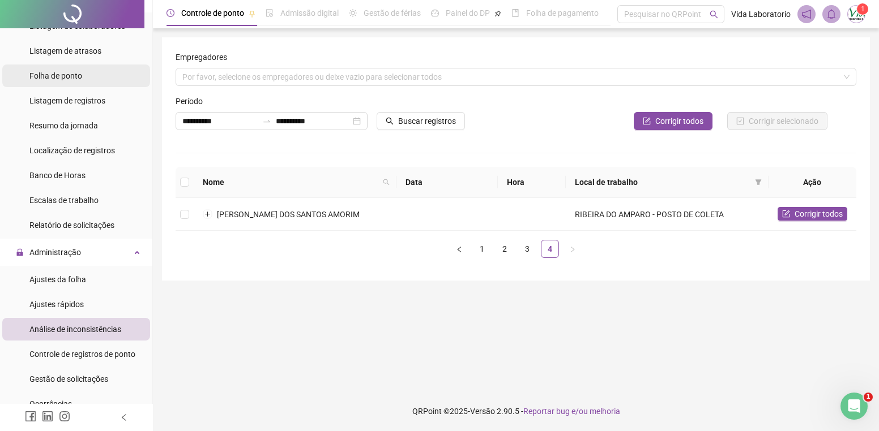
click at [75, 76] on span "Folha de ponto" at bounding box center [55, 75] width 53 height 9
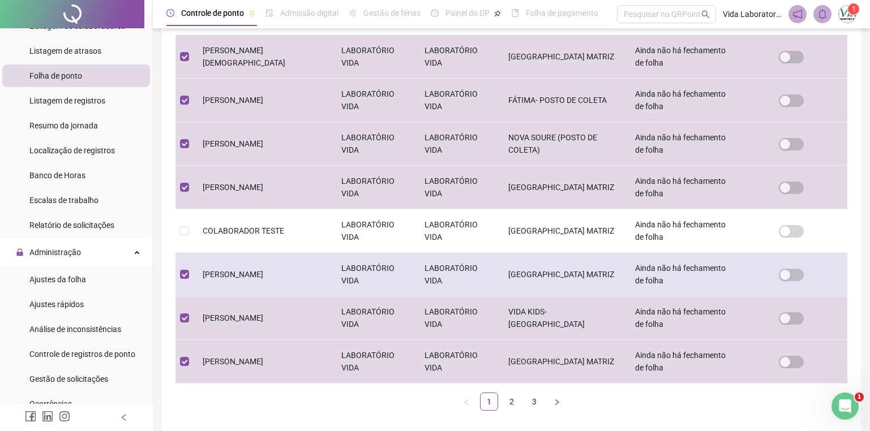
scroll to position [344, 0]
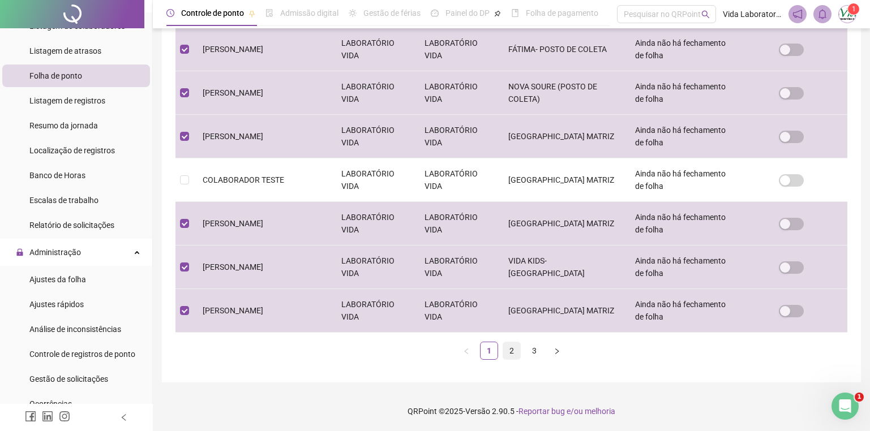
click at [512, 354] on link "2" at bounding box center [511, 351] width 17 height 17
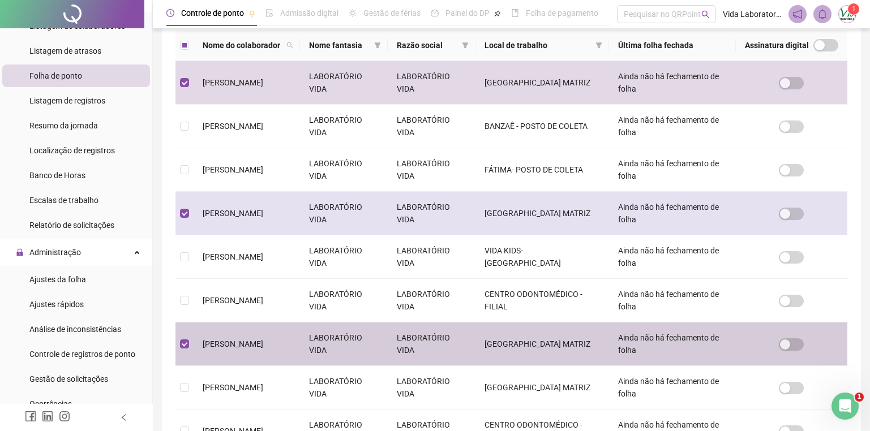
scroll to position [237, 0]
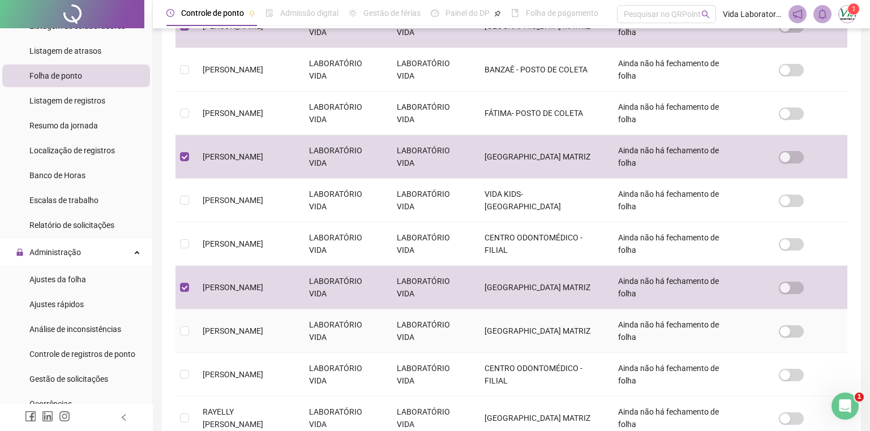
click at [180, 324] on td at bounding box center [185, 332] width 18 height 44
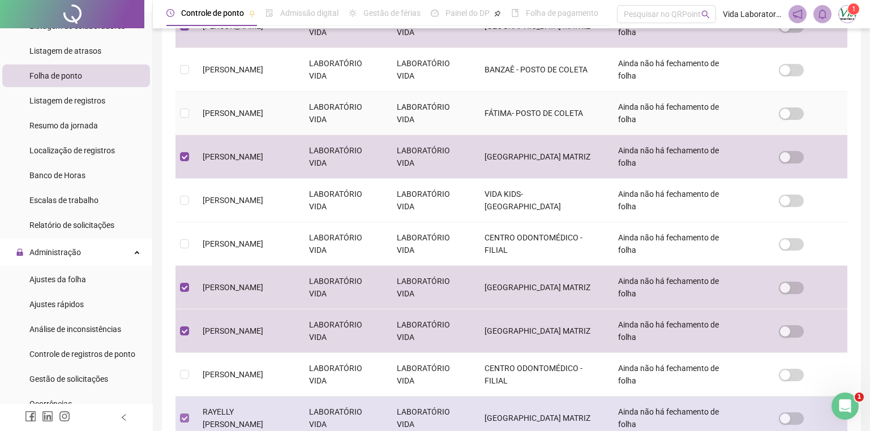
scroll to position [293, 0]
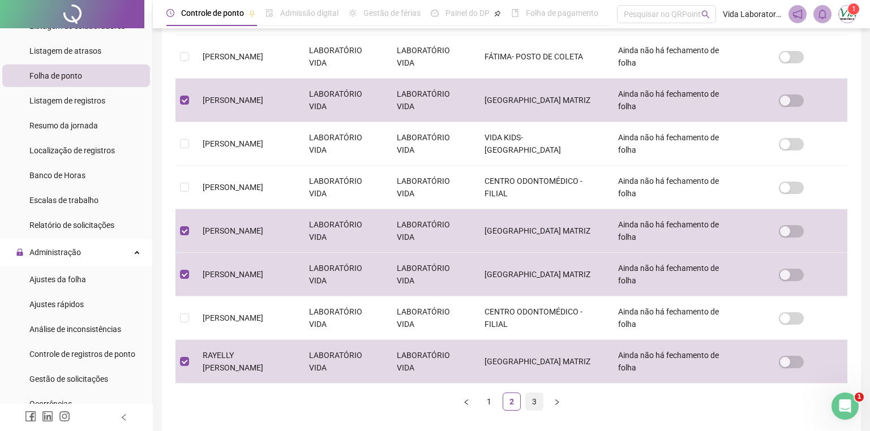
click at [533, 400] on link "3" at bounding box center [534, 402] width 17 height 17
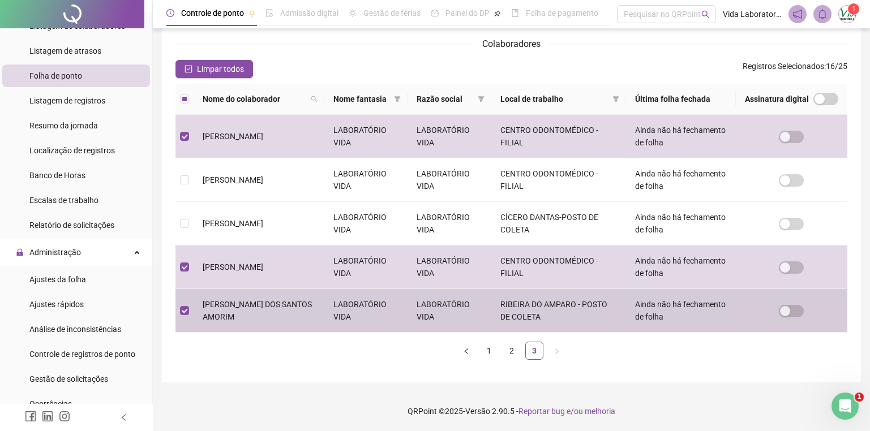
scroll to position [0, 0]
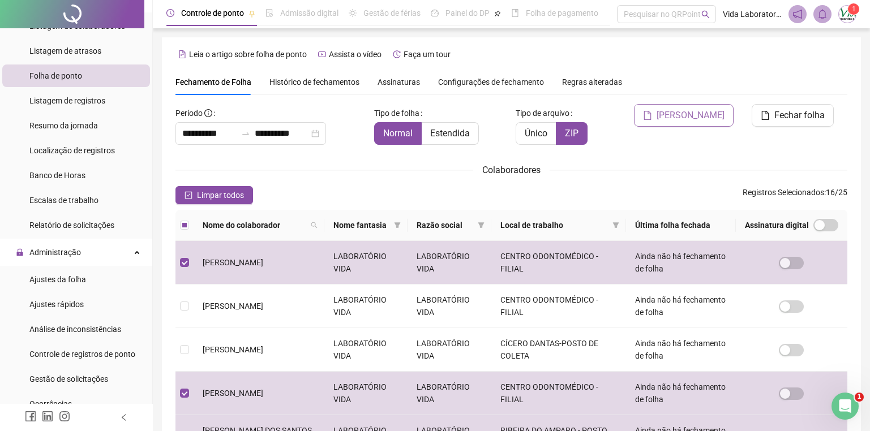
click at [688, 113] on span "[PERSON_NAME]" at bounding box center [691, 116] width 68 height 14
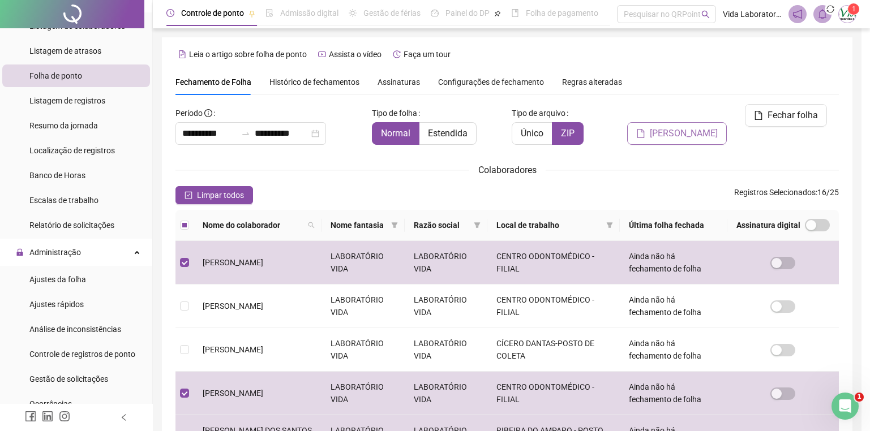
scroll to position [10, 0]
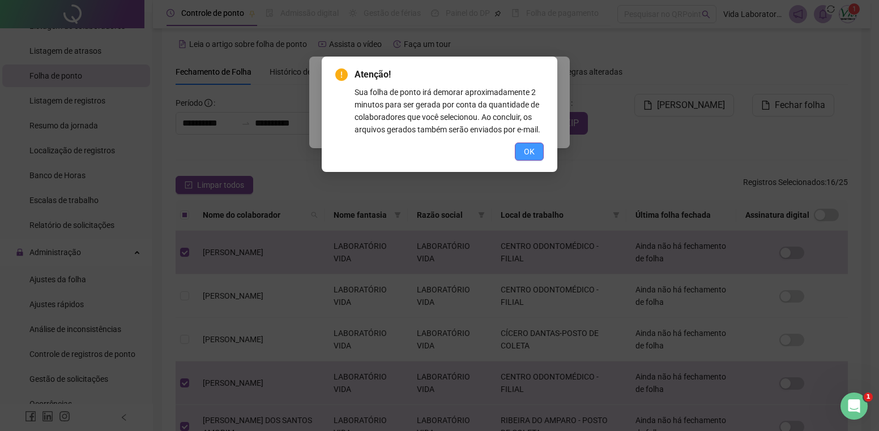
click at [529, 150] on span "OK" at bounding box center [529, 152] width 11 height 12
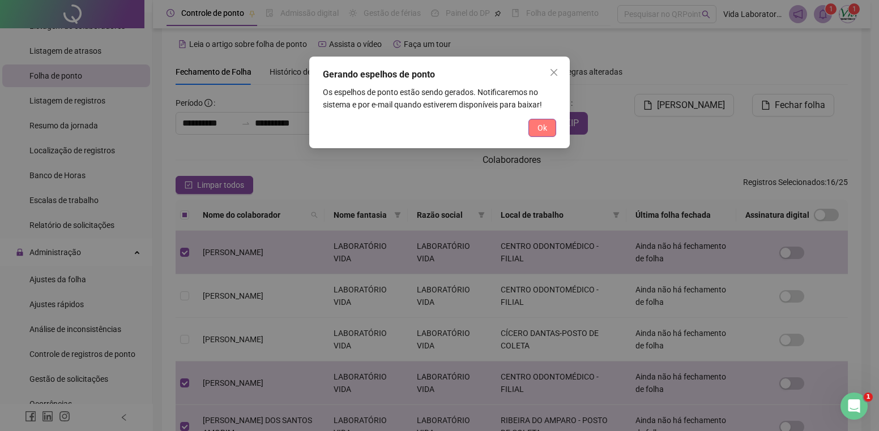
click at [542, 125] on span "Ok" at bounding box center [542, 128] width 10 height 12
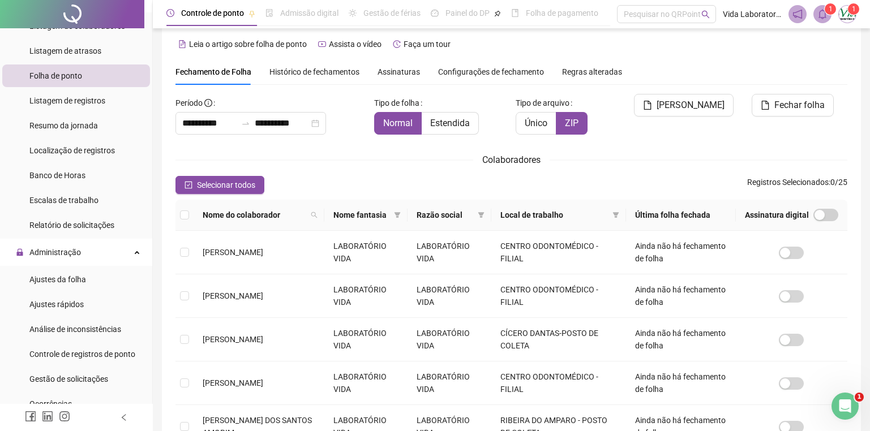
click at [820, 15] on icon "bell" at bounding box center [823, 14] width 8 height 10
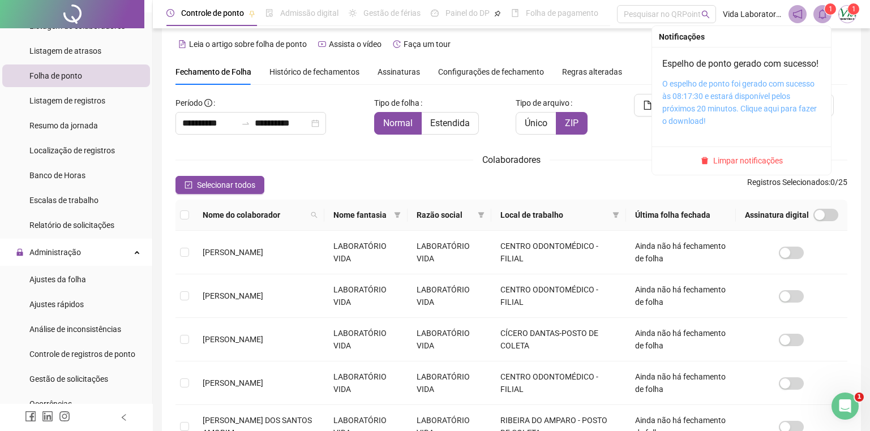
click at [739, 114] on link "O espelho de ponto foi gerado com sucesso às 08:17:30 e estará disponível pelos…" at bounding box center [739, 102] width 155 height 46
